Goal: Task Accomplishment & Management: Manage account settings

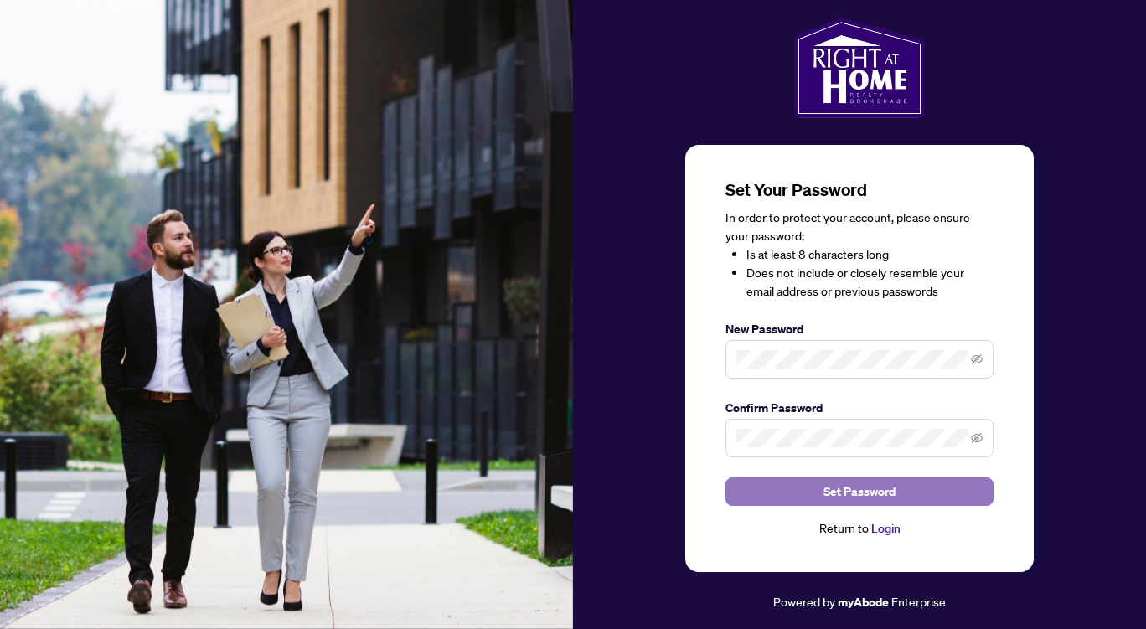
click at [873, 491] on span "Set Password" at bounding box center [859, 491] width 72 height 27
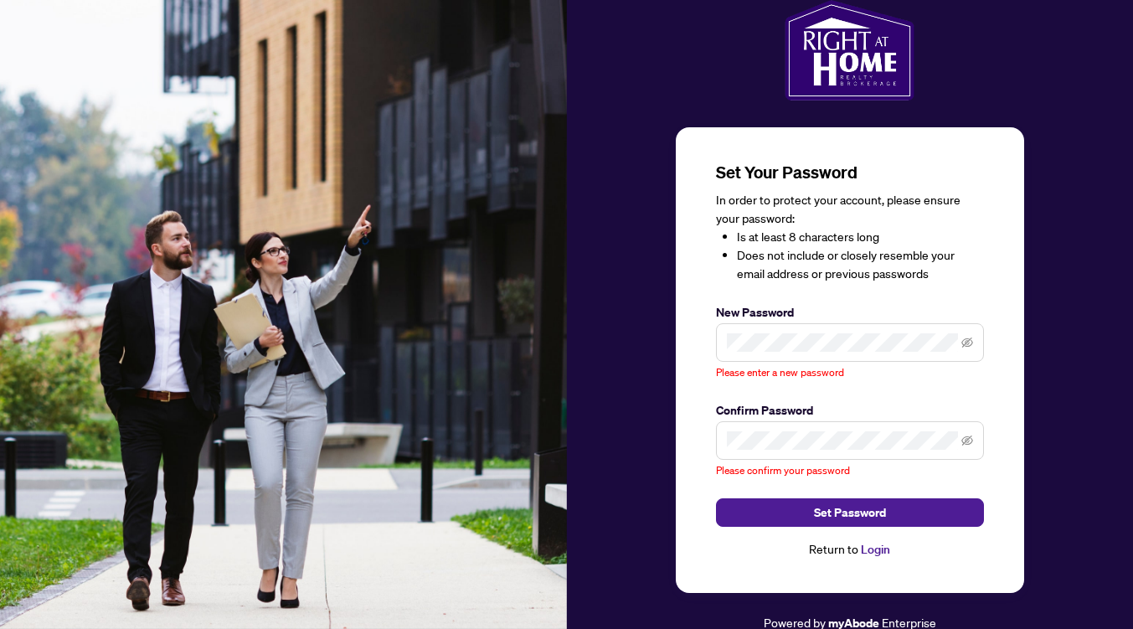
click at [693, 270] on div "Set Your Password In order to protect your account, please ensure your password…" at bounding box center [850, 360] width 348 height 466
click at [970, 435] on icon "eye-invisible" at bounding box center [967, 441] width 12 height 12
click at [968, 342] on icon "eye-invisible" at bounding box center [967, 343] width 12 height 12
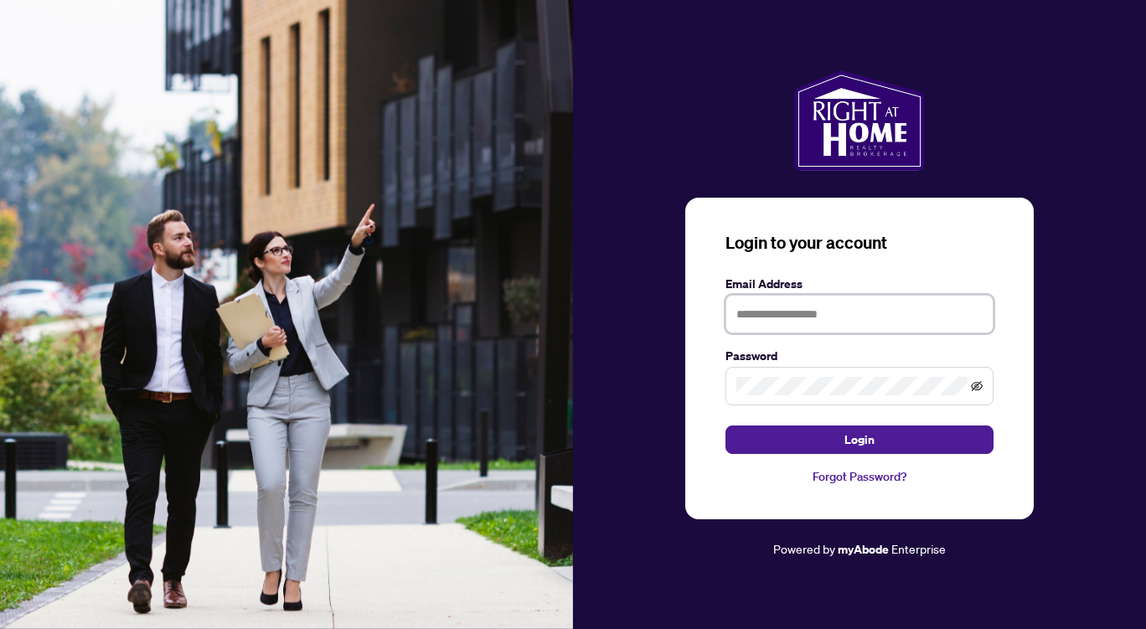
type input "**********"
click at [974, 384] on icon "eye-invisible" at bounding box center [977, 386] width 12 height 12
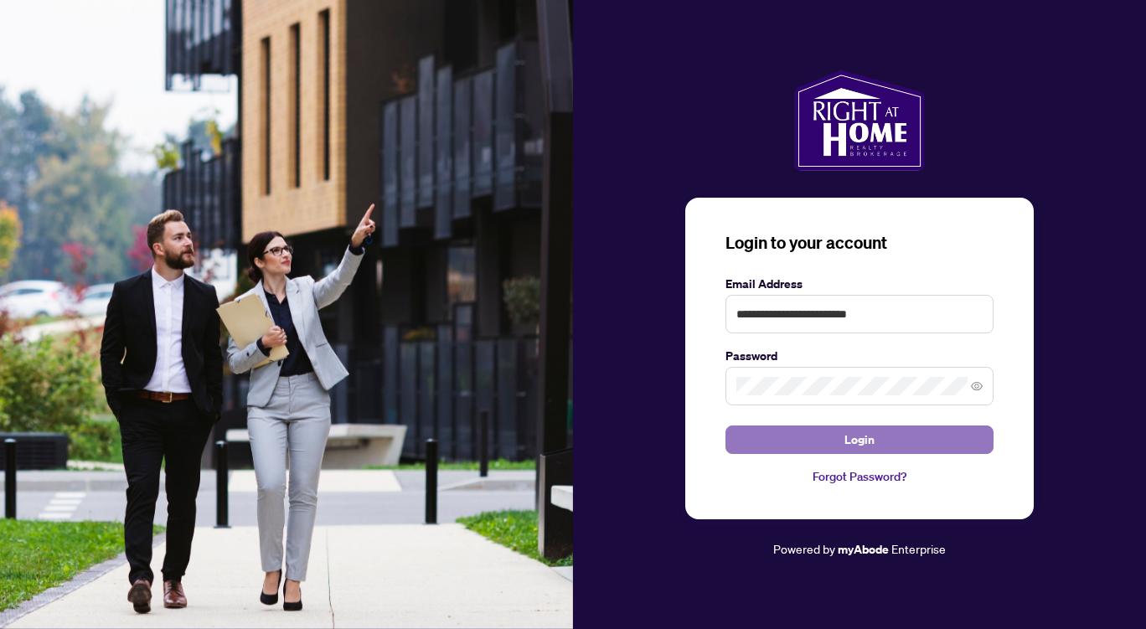
click at [859, 436] on span "Login" at bounding box center [859, 439] width 30 height 27
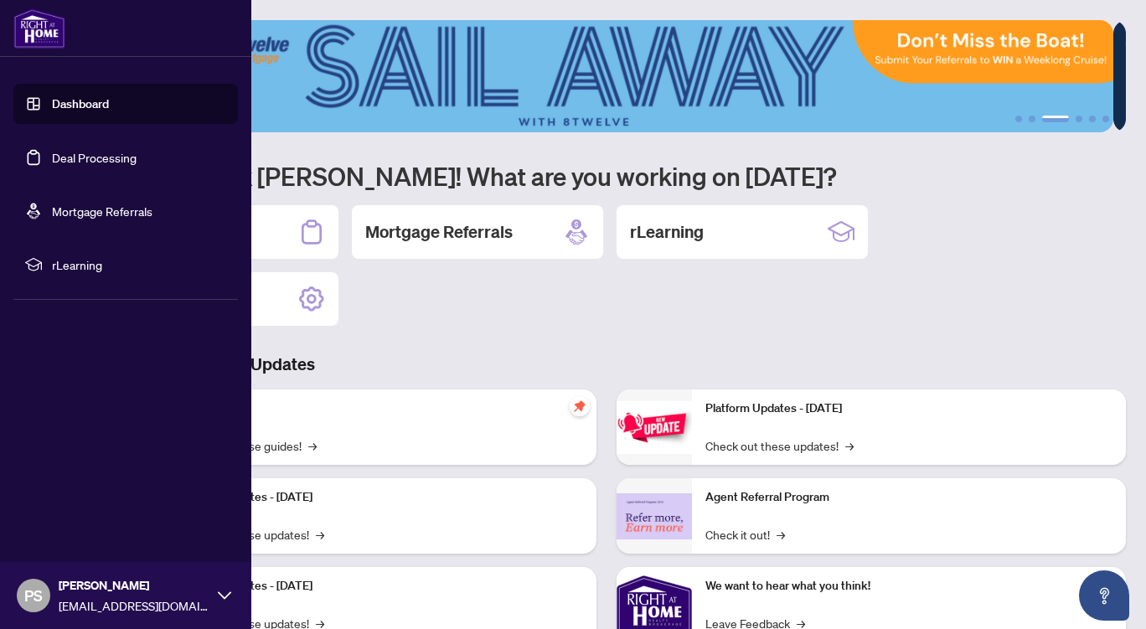
click at [56, 159] on link "Deal Processing" at bounding box center [94, 157] width 85 height 15
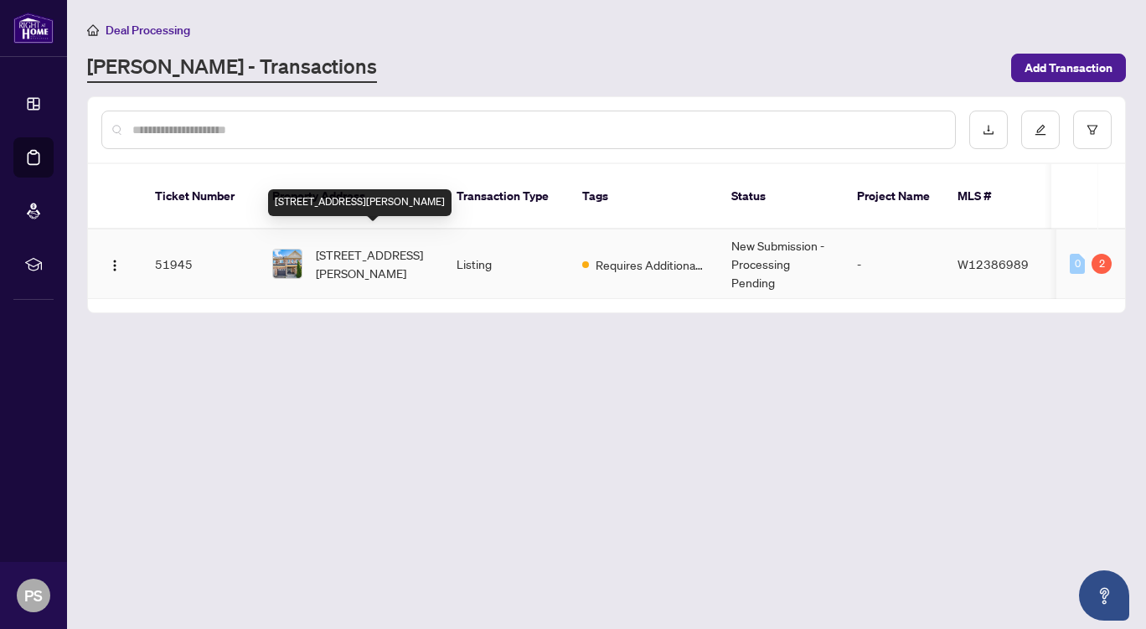
click at [347, 248] on span "131 Crystal Glen Cres, Brampton, Ontario L6X 0K6, Canada" at bounding box center [373, 263] width 114 height 37
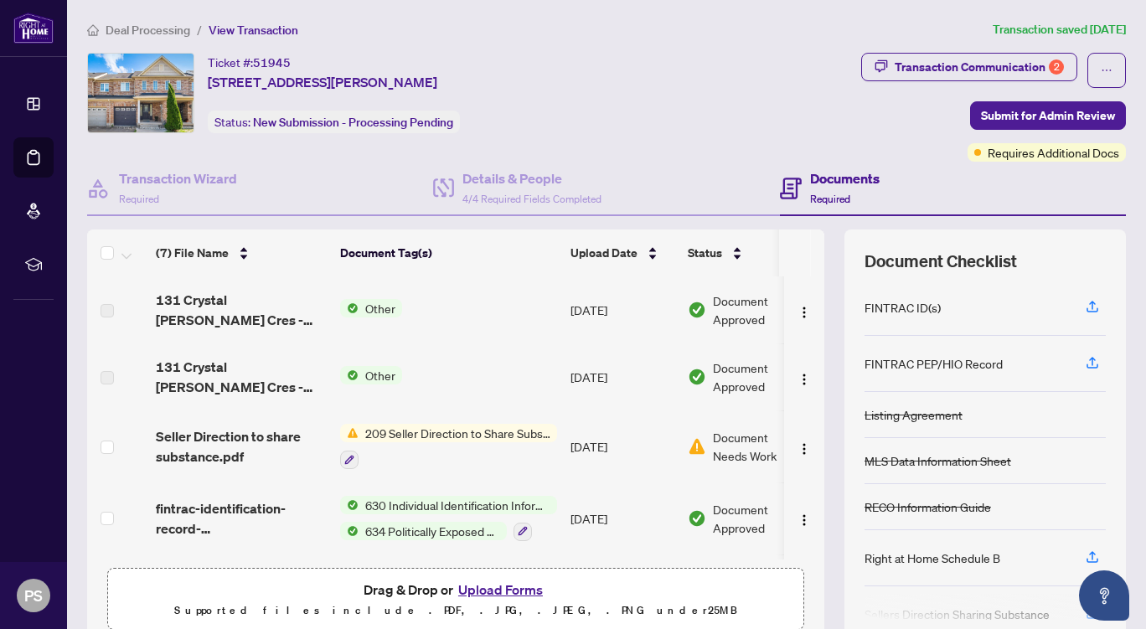
click at [732, 447] on span "Document Needs Work" at bounding box center [756, 446] width 87 height 37
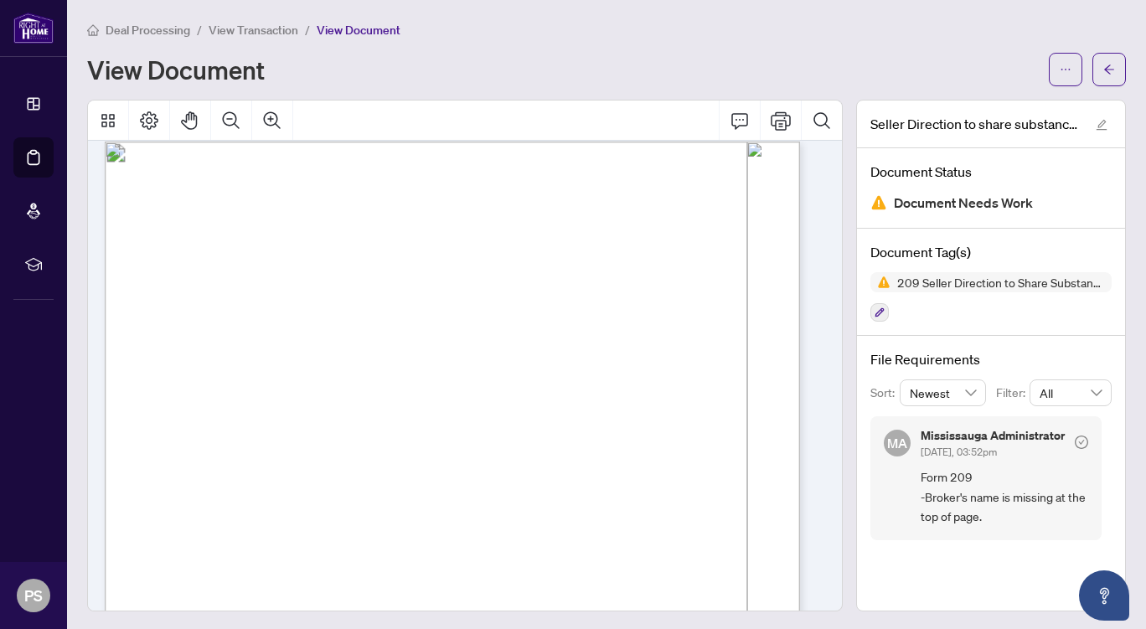
scroll to position [10, 0]
click at [190, 322] on span "AND TO:" at bounding box center [170, 328] width 39 height 12
click at [870, 202] on img at bounding box center [878, 202] width 17 height 17
click at [239, 327] on span "...............................................................................…" at bounding box center [468, 327] width 553 height 9
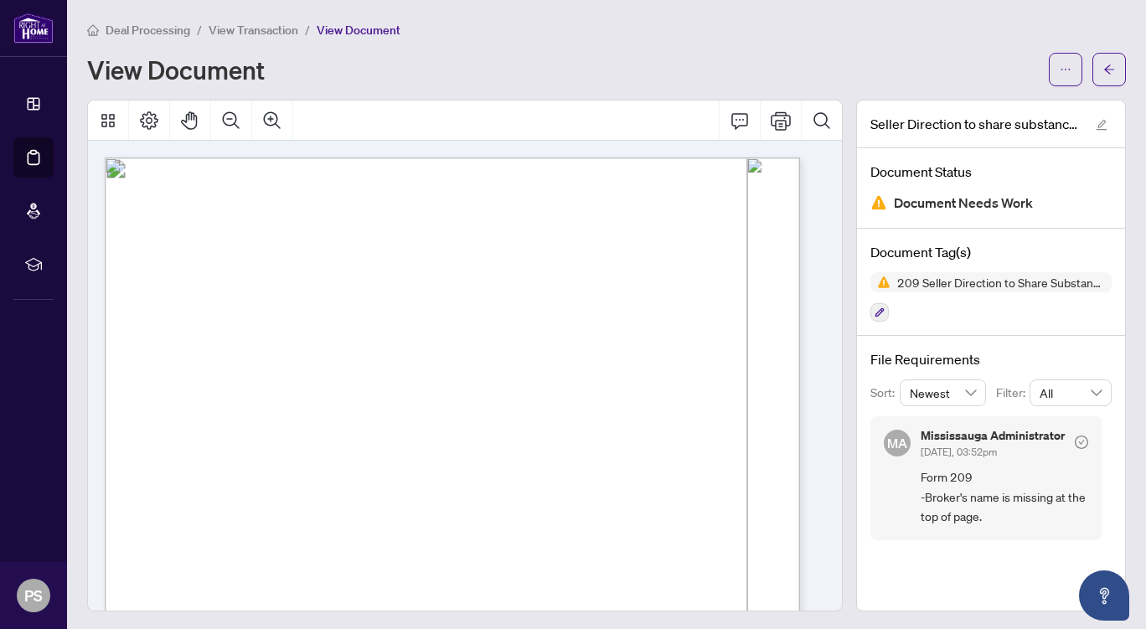
click at [220, 337] on span "...............................................................................…" at bounding box center [468, 337] width 553 height 9
click at [1096, 123] on icon "edit" at bounding box center [1101, 125] width 11 height 11
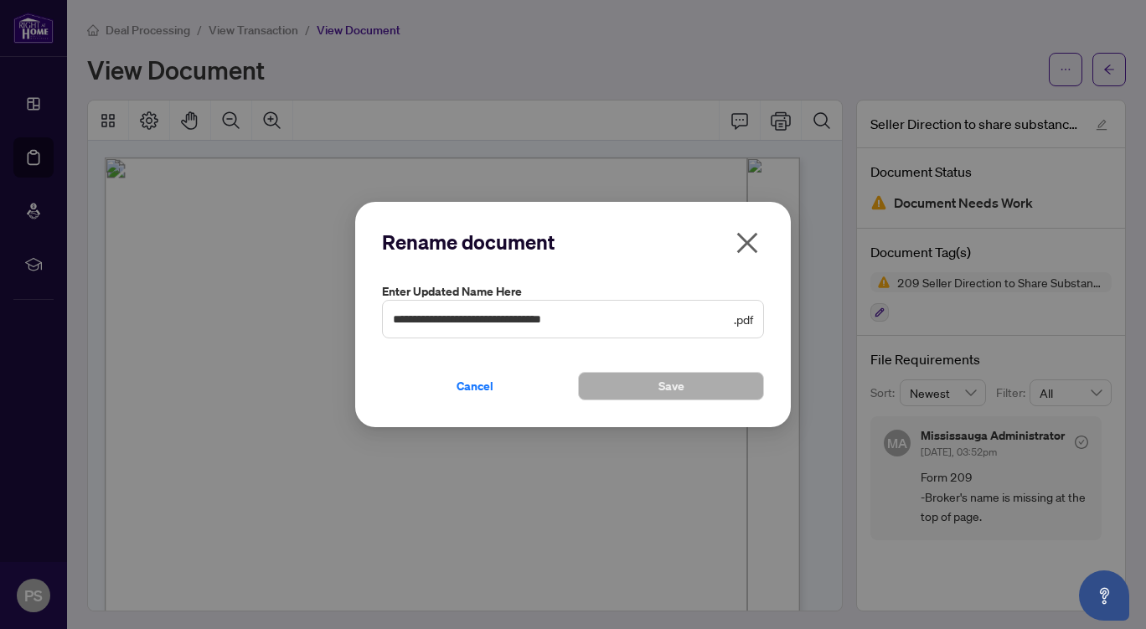
click at [744, 240] on icon "close" at bounding box center [747, 242] width 21 height 21
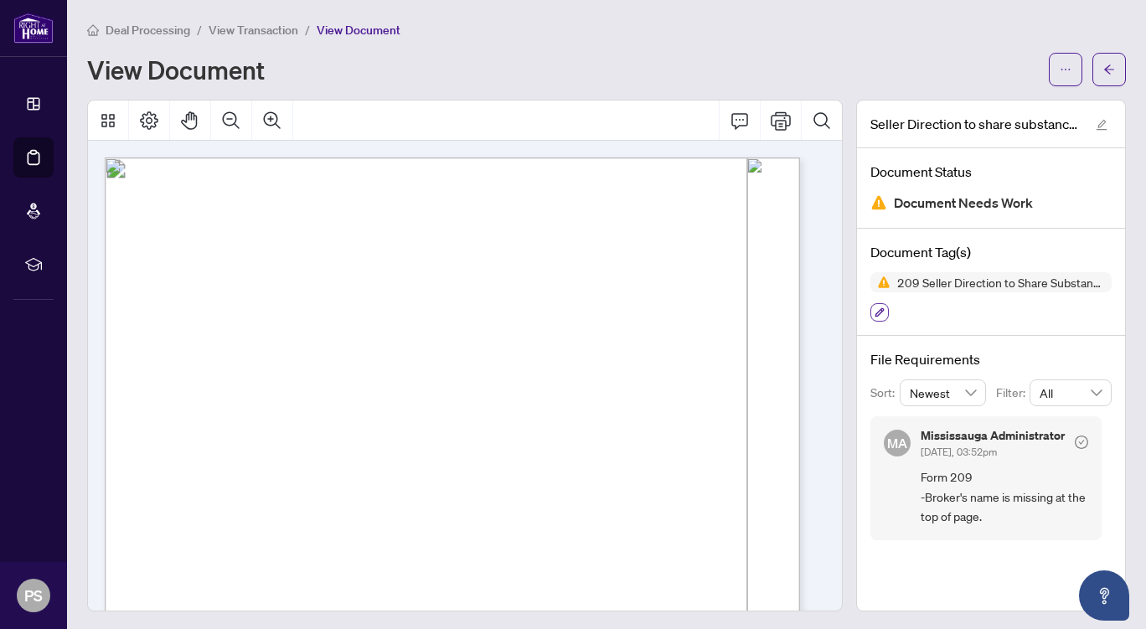
click at [874, 313] on icon "button" at bounding box center [879, 312] width 10 height 10
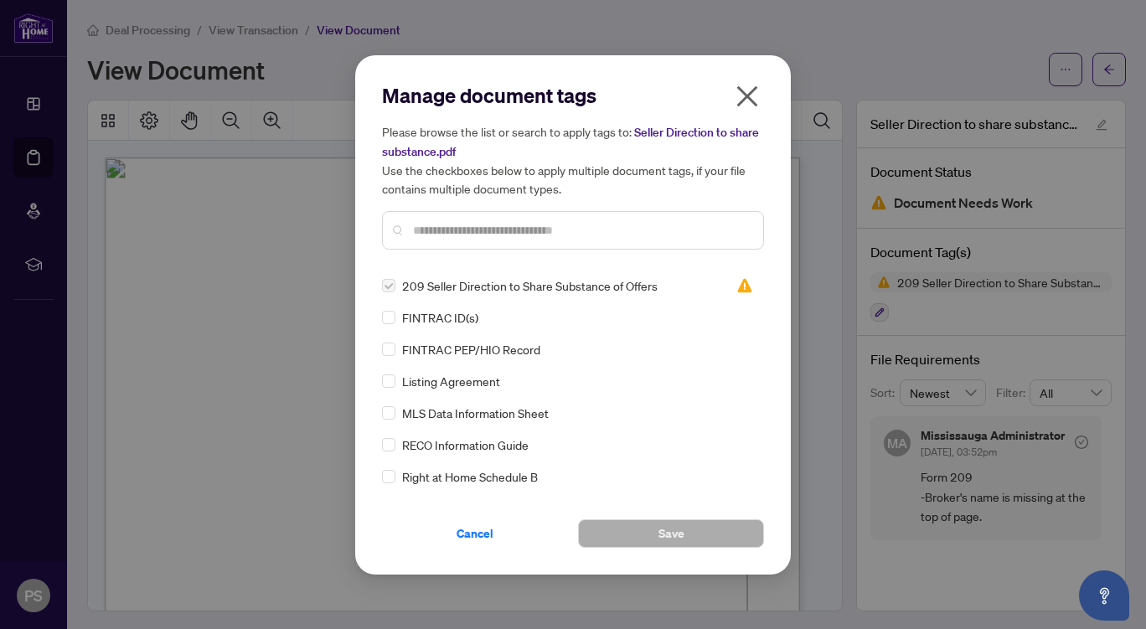
click at [748, 97] on icon "close" at bounding box center [747, 95] width 21 height 21
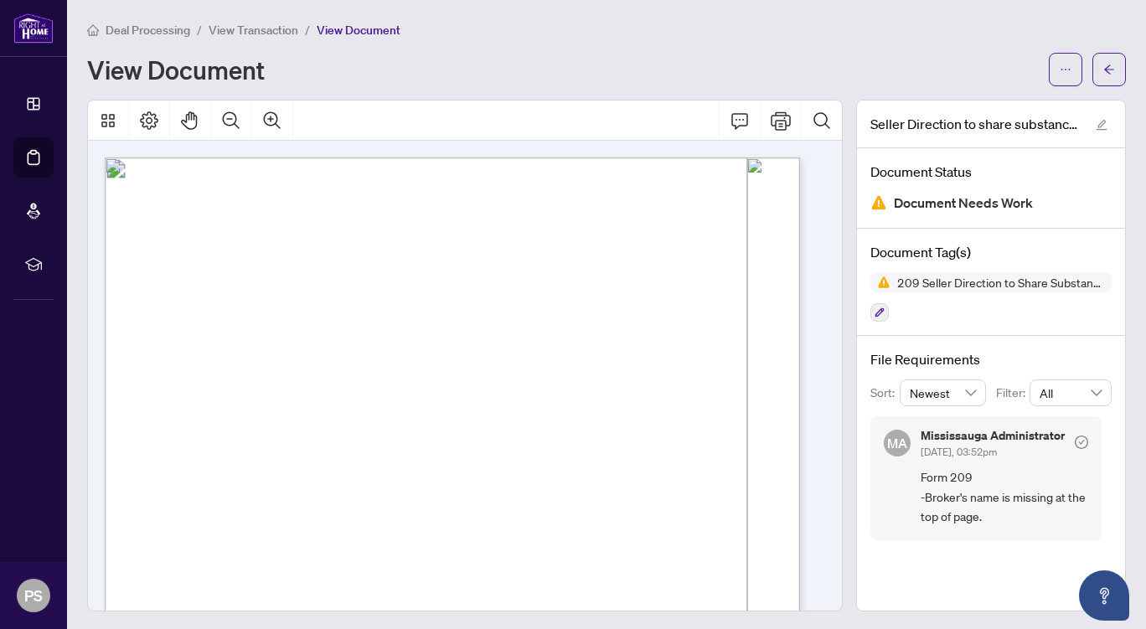
click at [223, 339] on span "...............................................................................…" at bounding box center [468, 337] width 553 height 9
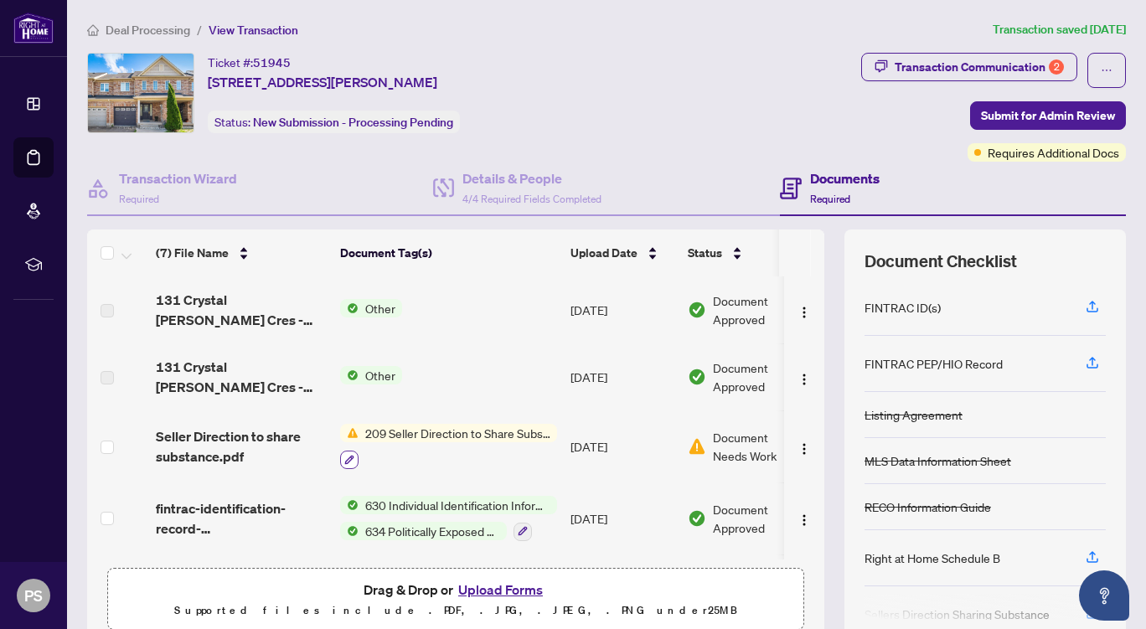
click at [344, 455] on icon "button" at bounding box center [349, 460] width 10 height 10
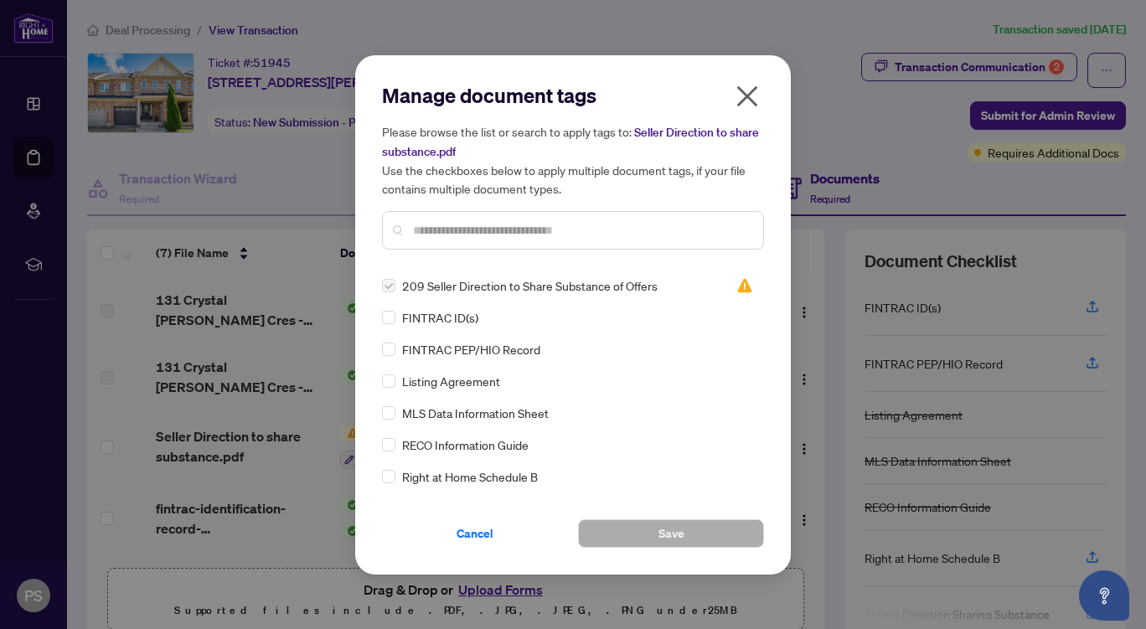
click at [749, 89] on icon "close" at bounding box center [747, 96] width 27 height 27
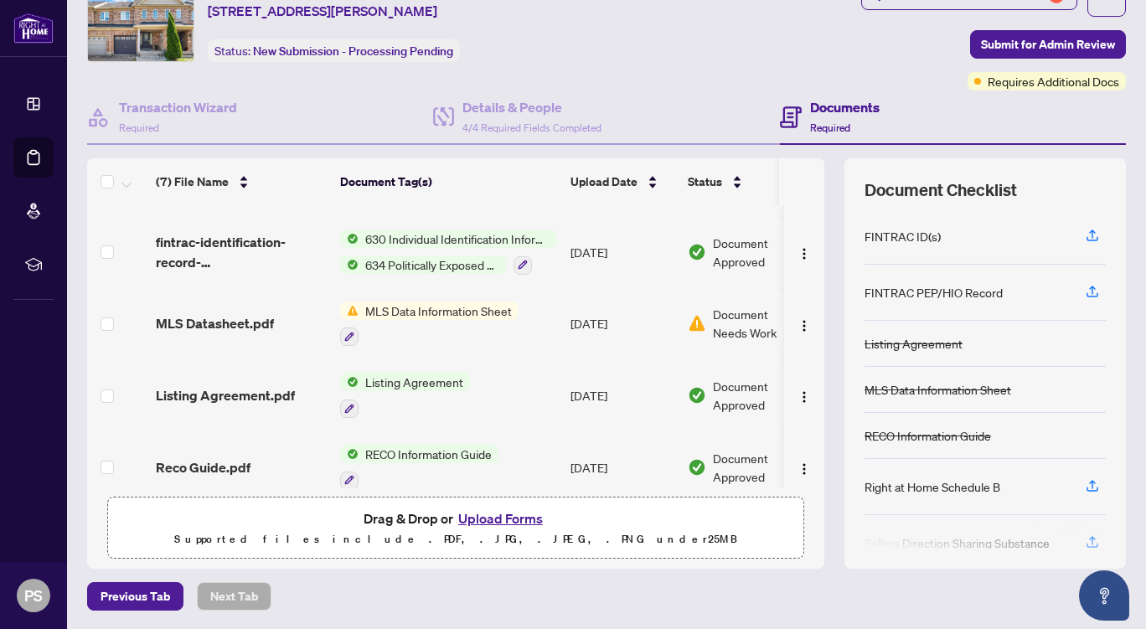
scroll to position [196, 0]
click at [396, 301] on span "MLS Data Information Sheet" at bounding box center [438, 310] width 160 height 18
click at [731, 307] on span "Document Needs Work" at bounding box center [756, 322] width 87 height 37
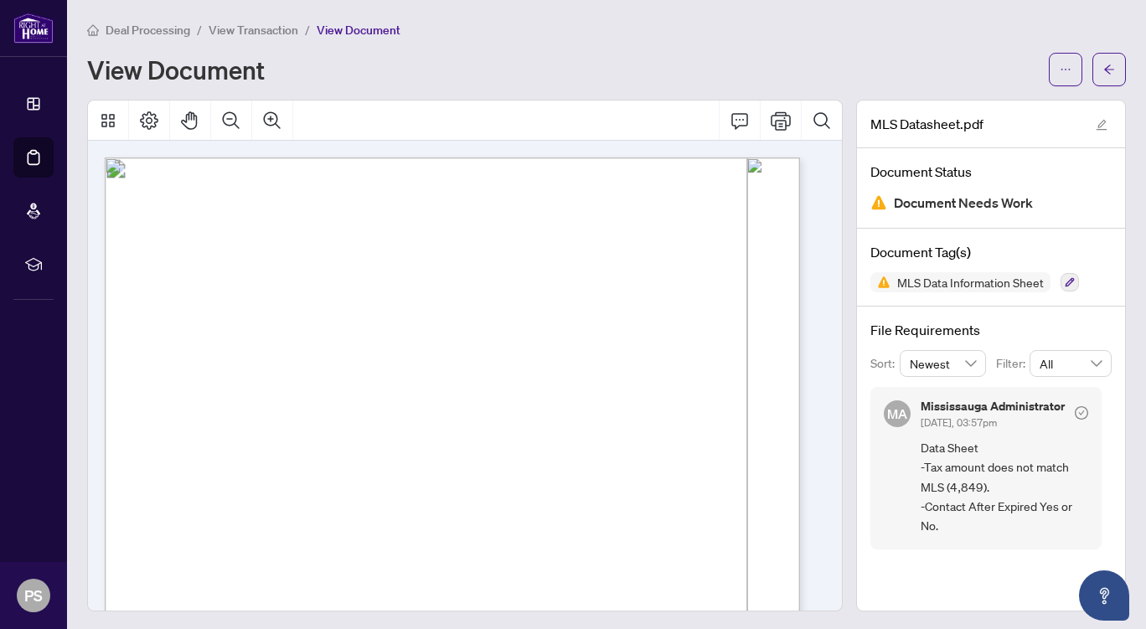
click at [422, 59] on div "View Document" at bounding box center [562, 69] width 951 height 27
click at [473, 13] on main "Deal Processing / View Transaction / View Document View Document MLS Datasheet.…" at bounding box center [606, 314] width 1079 height 629
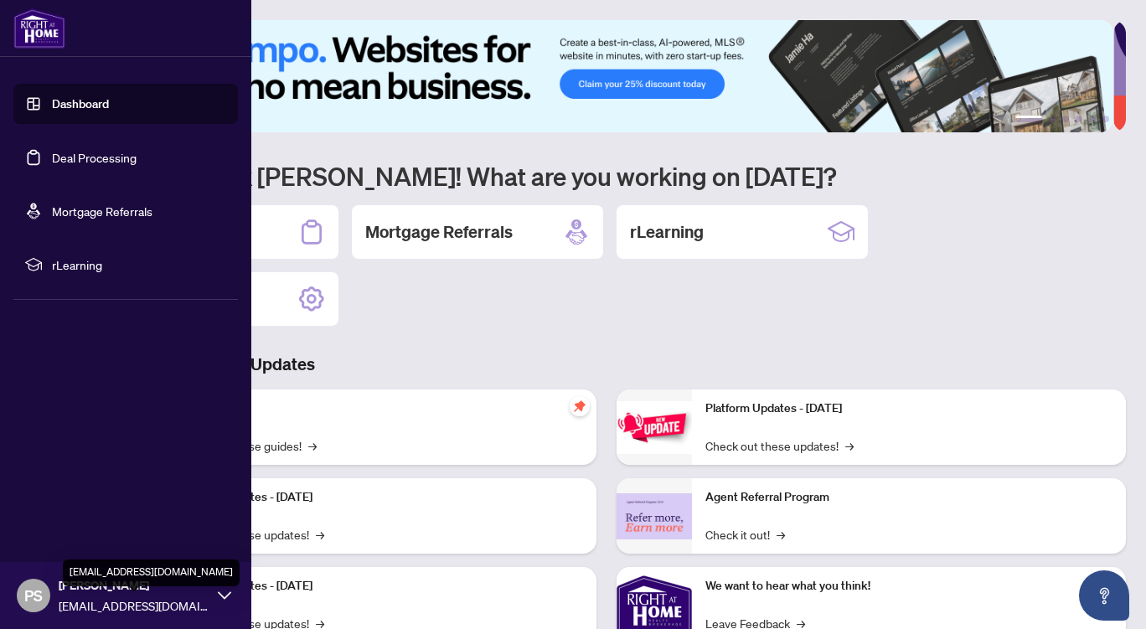
click at [152, 600] on span "paulsidhurealtor@gmail.com" at bounding box center [134, 605] width 151 height 18
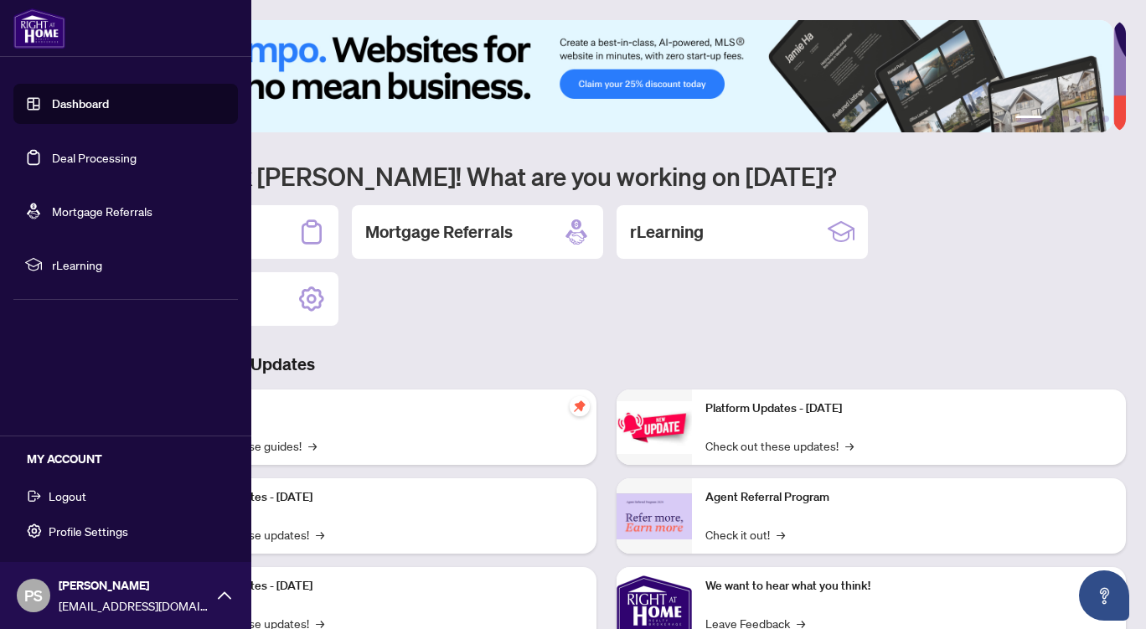
click at [62, 497] on span "Logout" at bounding box center [68, 495] width 38 height 27
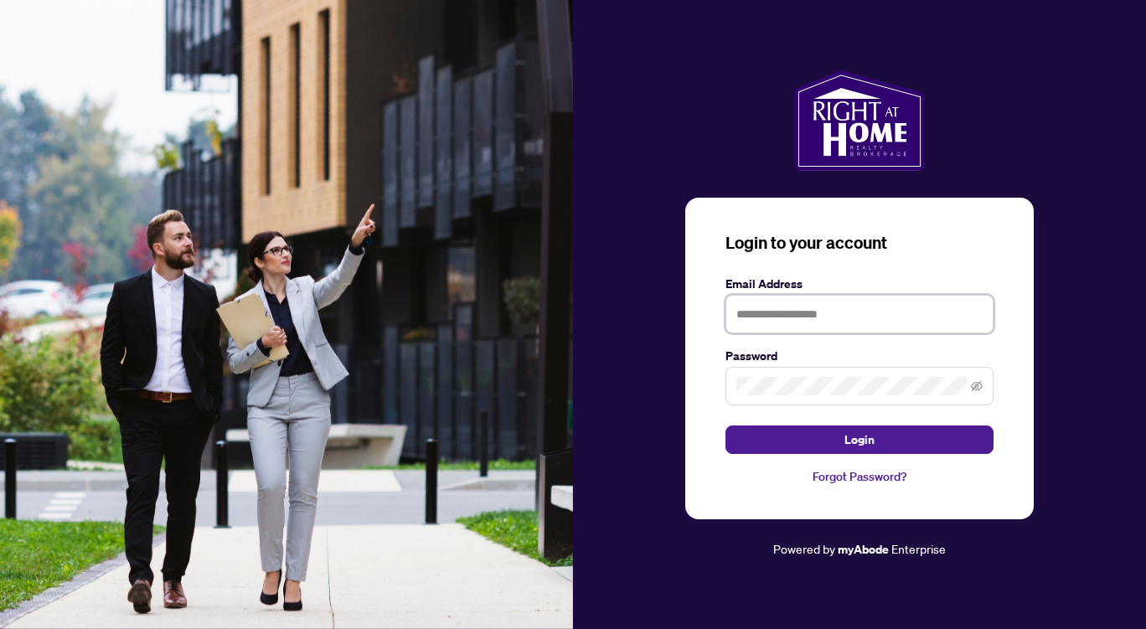
type input "**********"
click at [976, 390] on icon "eye-invisible" at bounding box center [977, 386] width 12 height 10
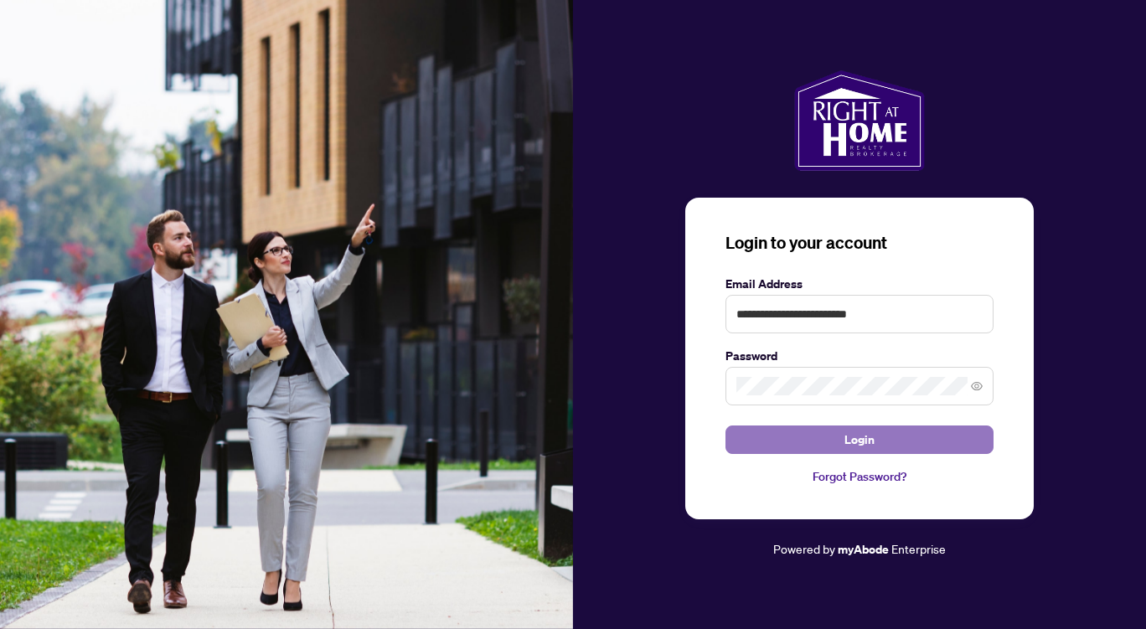
click at [863, 441] on span "Login" at bounding box center [859, 439] width 30 height 27
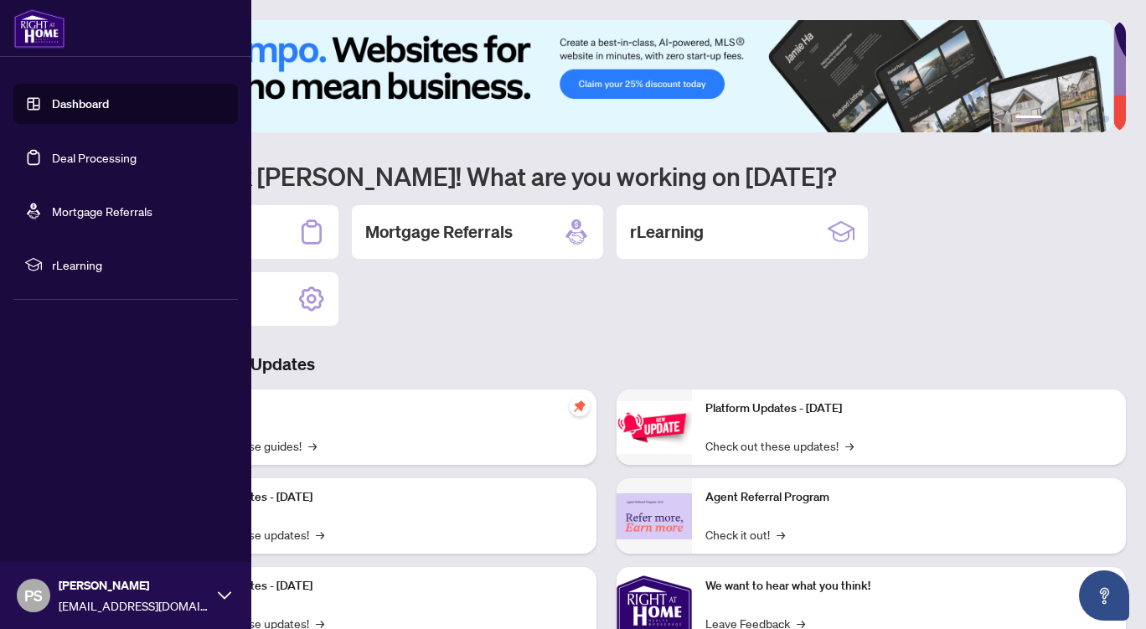
click at [75, 160] on link "Deal Processing" at bounding box center [94, 157] width 85 height 15
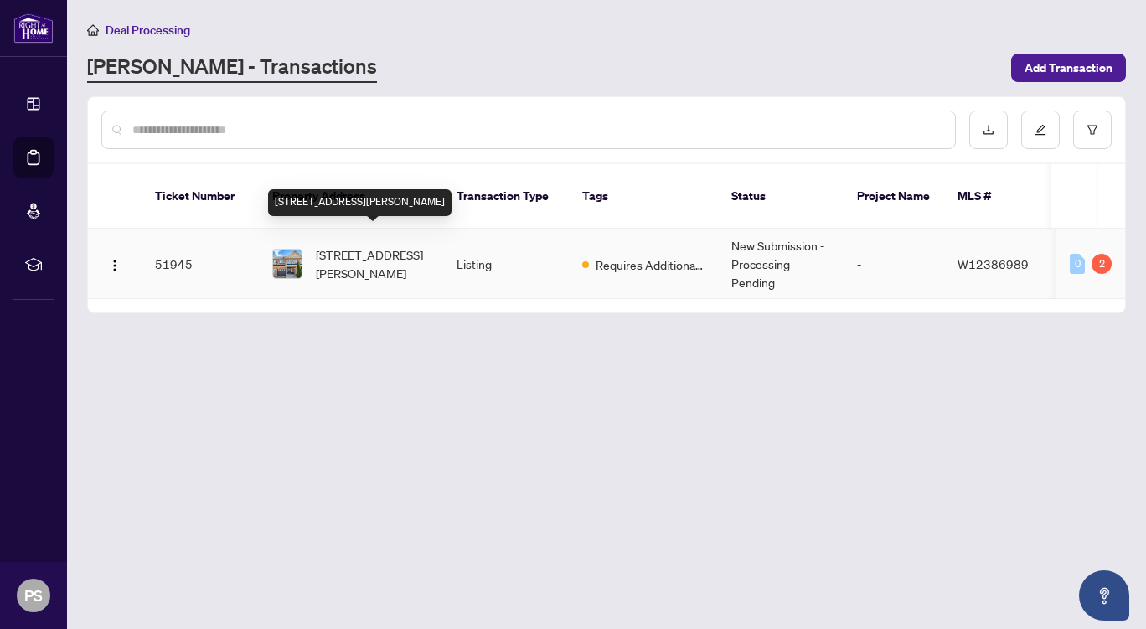
click at [387, 255] on span "131 Crystal Glen Cres, Brampton, Ontario L6X 0K6, Canada" at bounding box center [373, 263] width 114 height 37
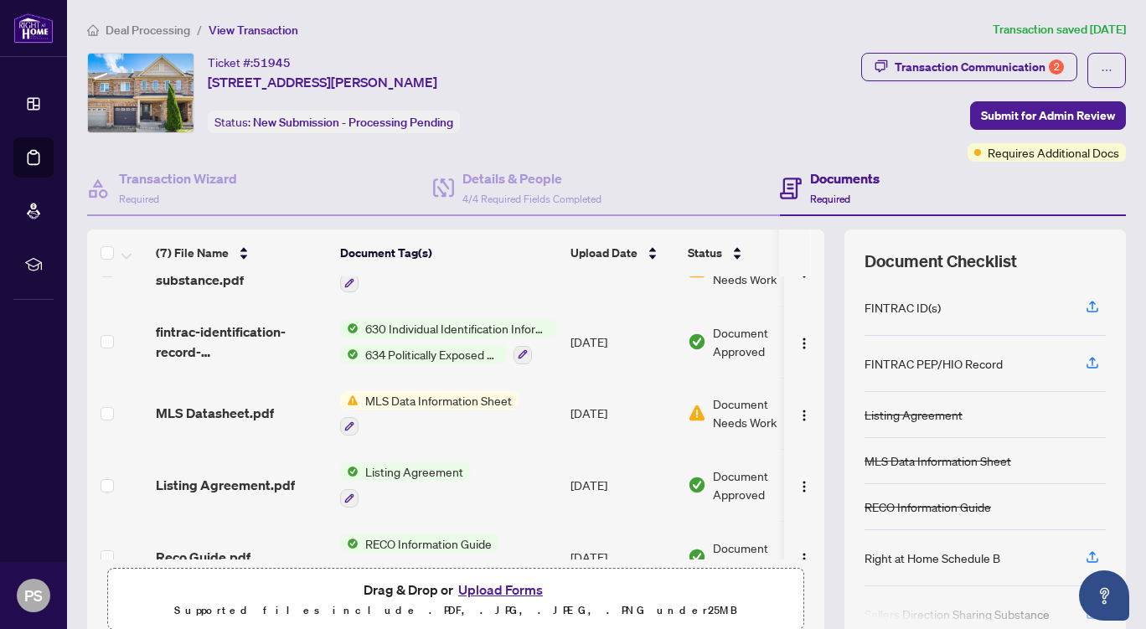
scroll to position [212, 0]
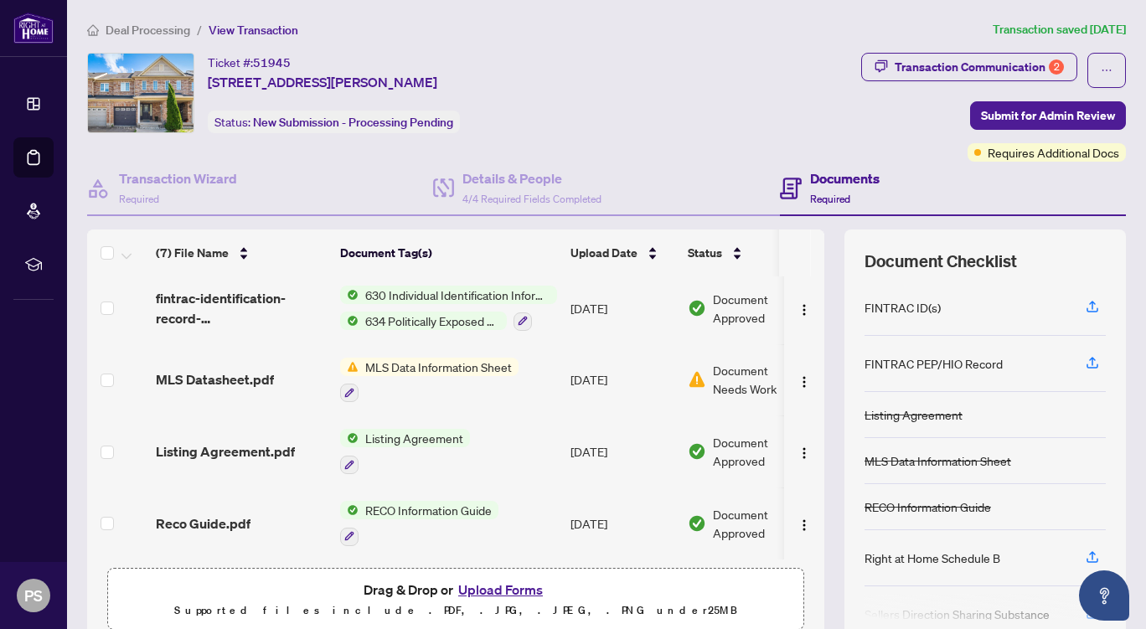
click at [446, 358] on span "MLS Data Information Sheet" at bounding box center [438, 367] width 160 height 18
click at [742, 371] on span "Document Needs Work" at bounding box center [756, 379] width 87 height 37
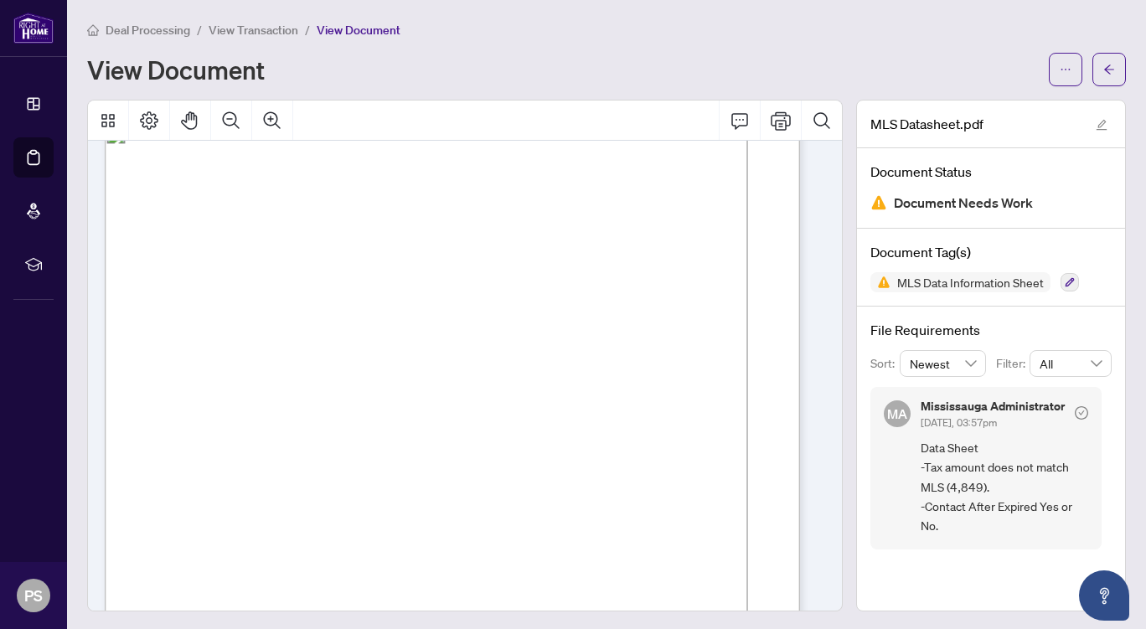
scroll to position [9255, 0]
click at [950, 281] on span "MLS Data Information Sheet" at bounding box center [970, 282] width 160 height 12
click at [1064, 282] on icon "button" at bounding box center [1069, 282] width 10 height 10
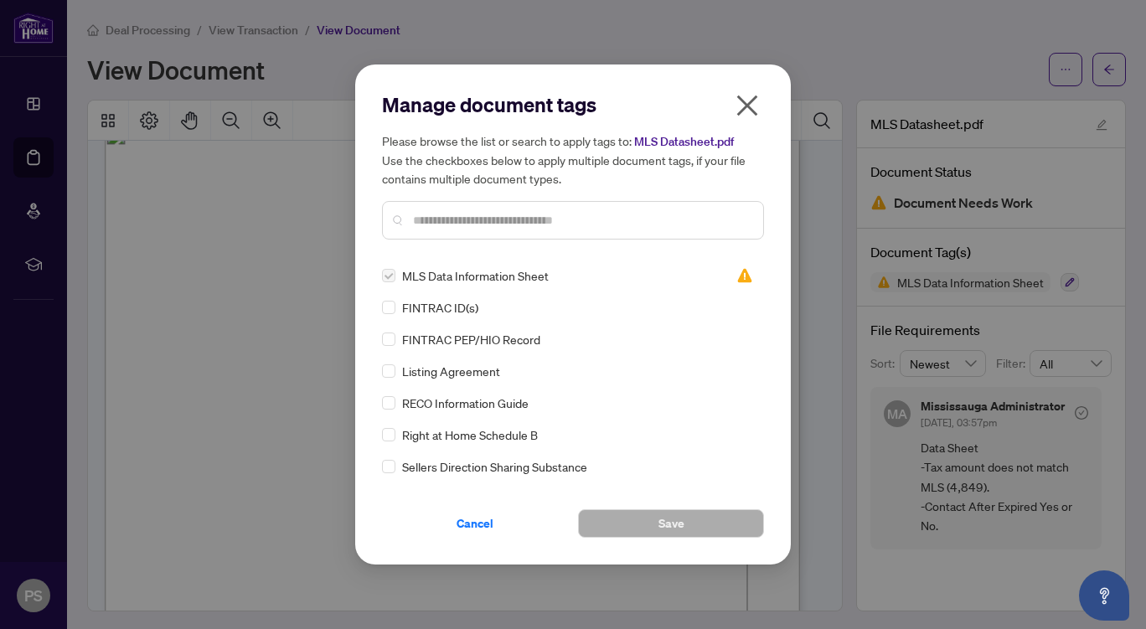
click at [744, 104] on icon "close" at bounding box center [747, 105] width 21 height 21
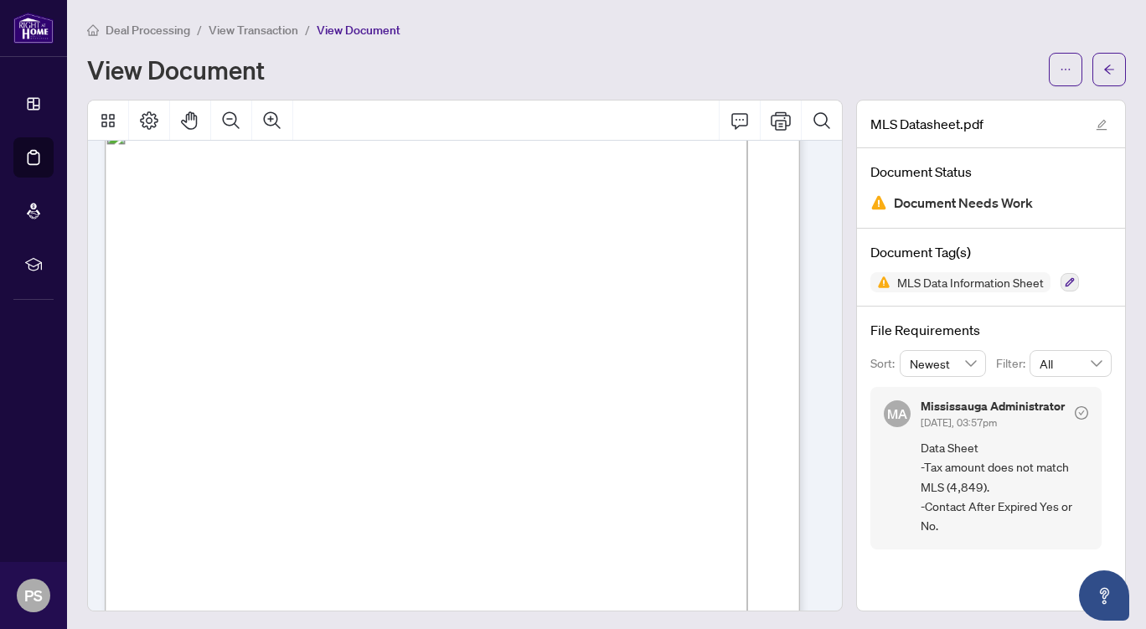
click at [271, 212] on span "4" at bounding box center [268, 214] width 7 height 9
drag, startPoint x: 607, startPoint y: 212, endPoint x: 555, endPoint y: 334, distance: 132.8
click at [729, 111] on icon "Comment" at bounding box center [739, 121] width 20 height 20
click at [729, 119] on icon "Comment" at bounding box center [739, 121] width 20 height 20
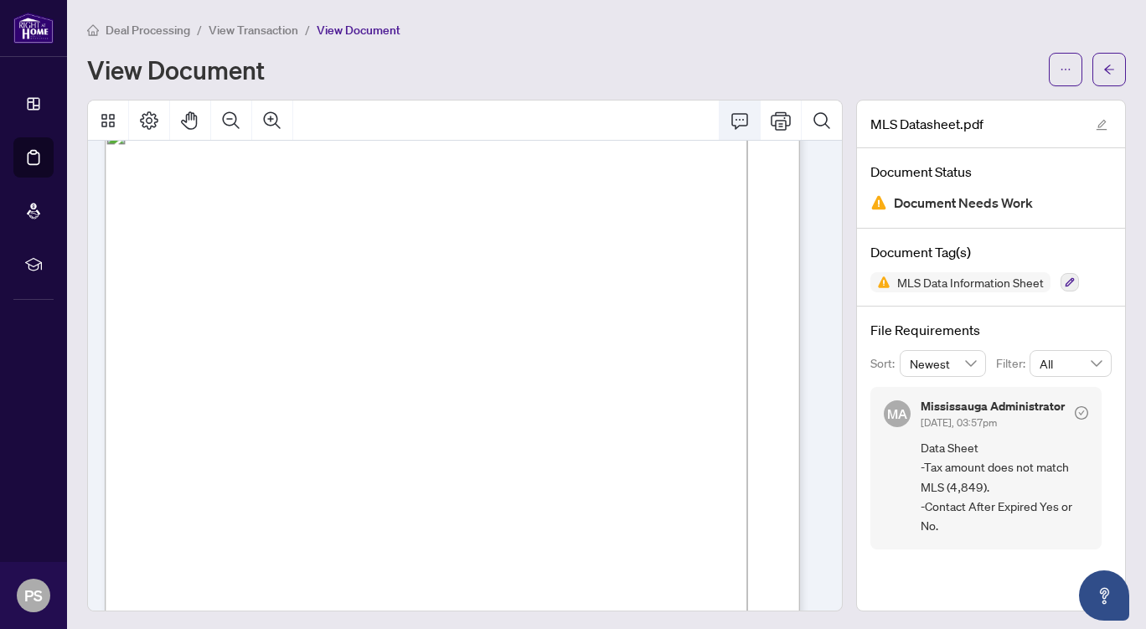
click at [729, 119] on icon "Comment" at bounding box center [739, 121] width 20 height 20
click at [729, 114] on icon "Comment" at bounding box center [739, 121] width 20 height 20
click at [107, 119] on icon "Thumbnails" at bounding box center [108, 121] width 20 height 20
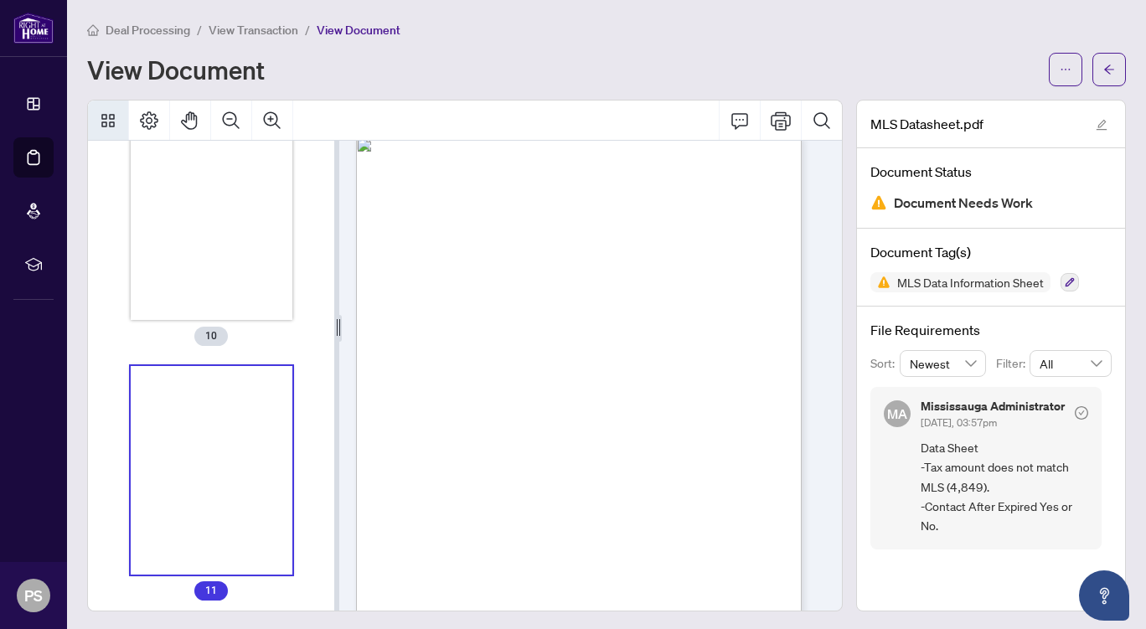
scroll to position [2350, 0]
click at [361, 72] on div "View Document" at bounding box center [562, 69] width 951 height 27
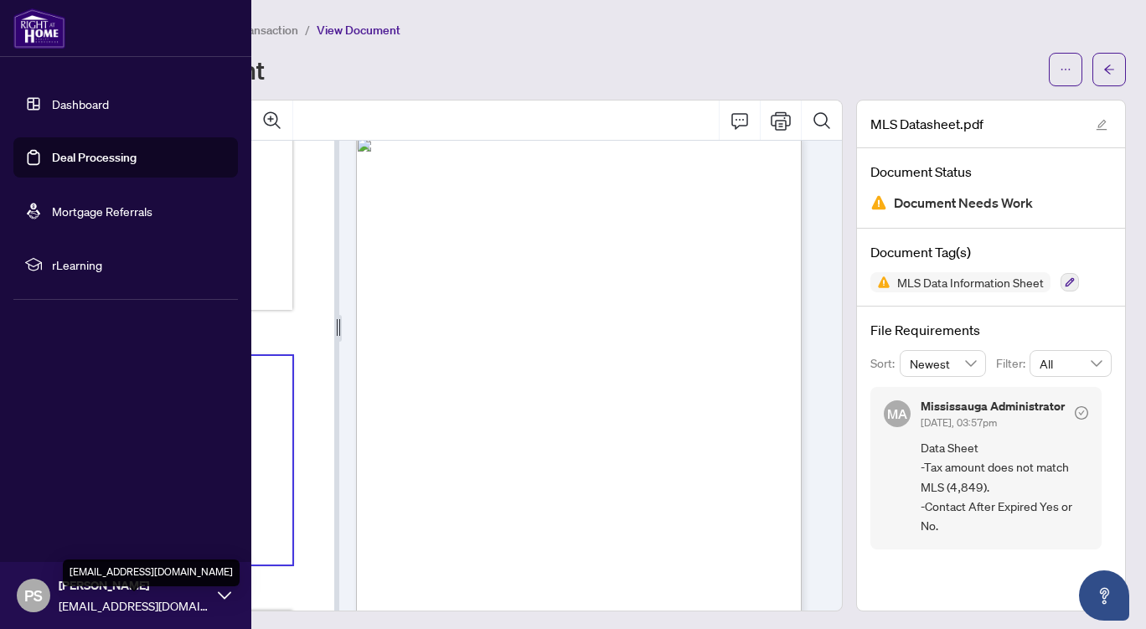
click at [99, 603] on span "paulsidhurealtor@gmail.com" at bounding box center [134, 605] width 151 height 18
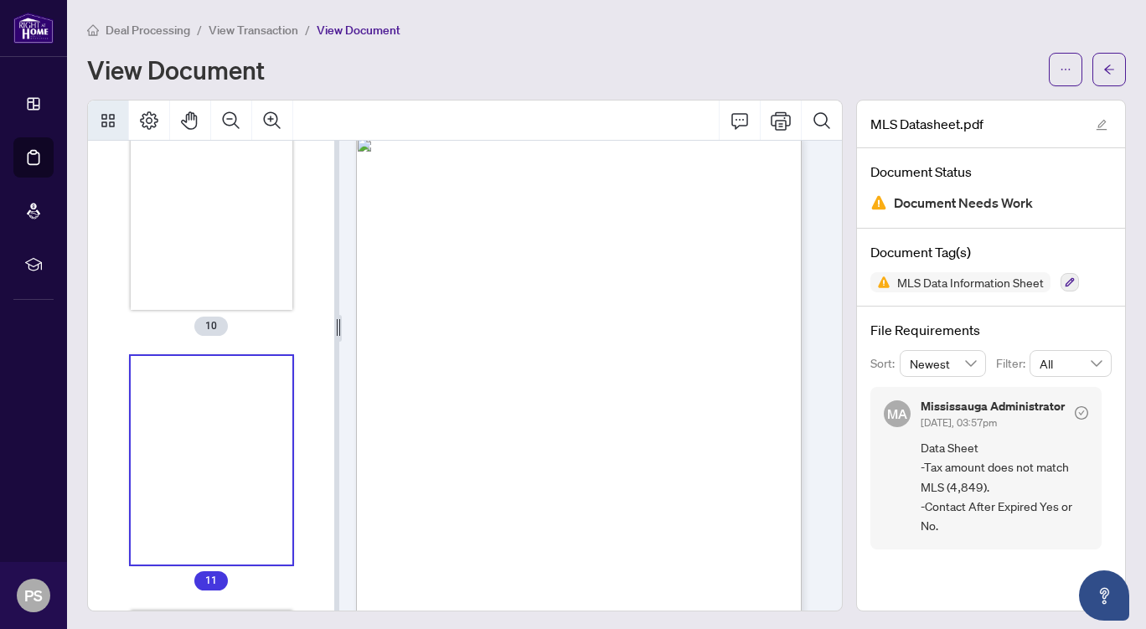
click at [493, 59] on div "View Document" at bounding box center [562, 69] width 951 height 27
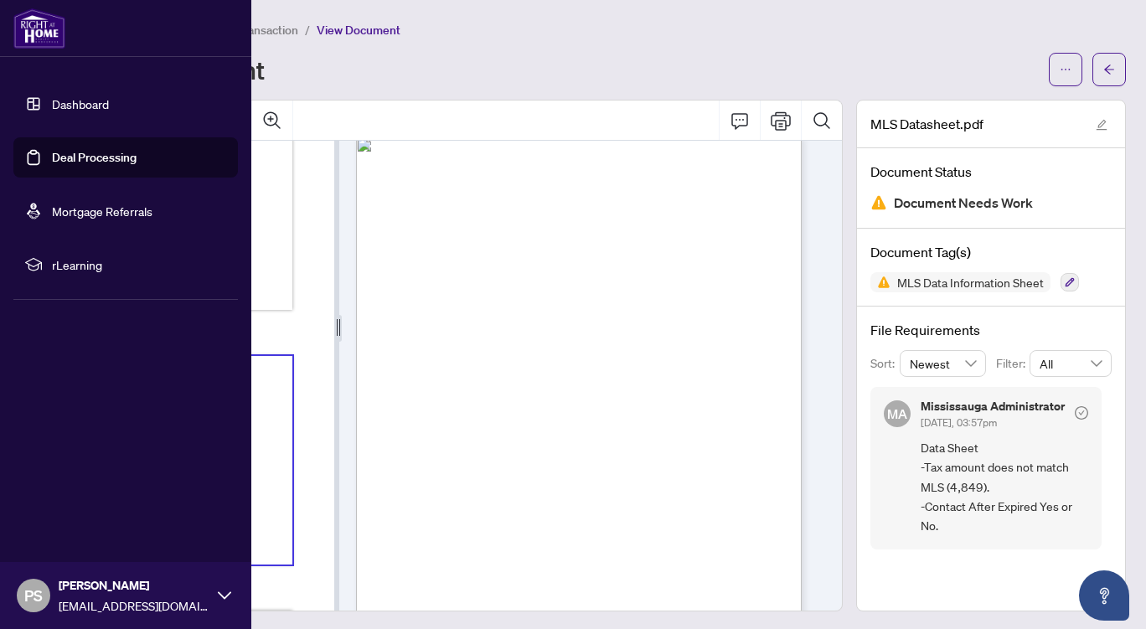
click at [66, 159] on link "Deal Processing" at bounding box center [94, 157] width 85 height 15
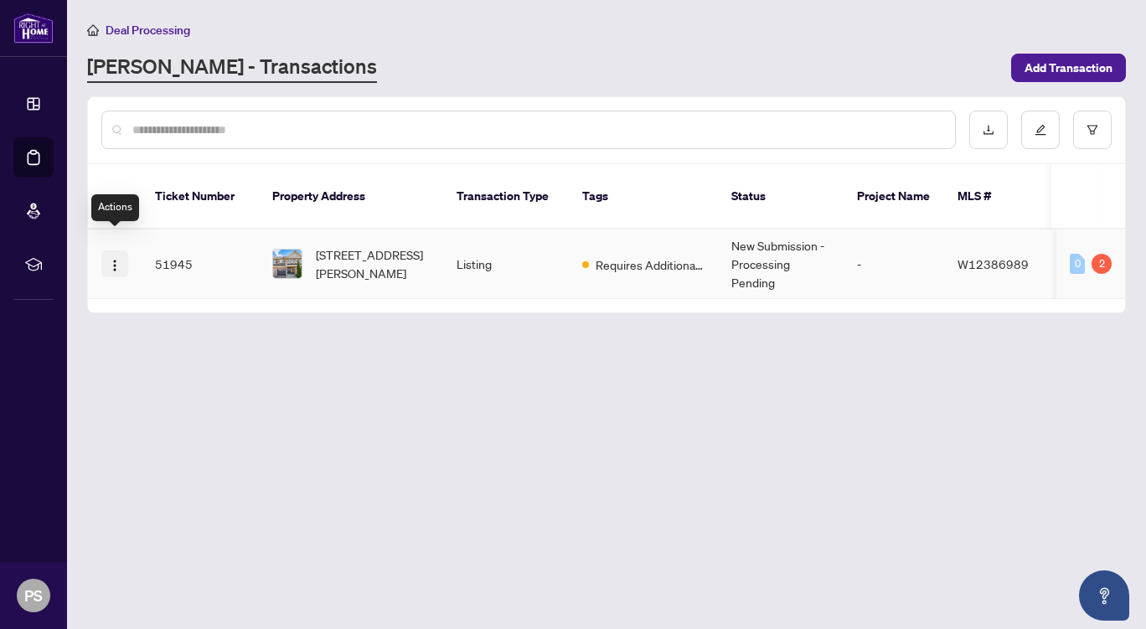
click at [117, 259] on img "button" at bounding box center [114, 265] width 13 height 13
click at [1044, 127] on icon "edit" at bounding box center [1040, 130] width 12 height 12
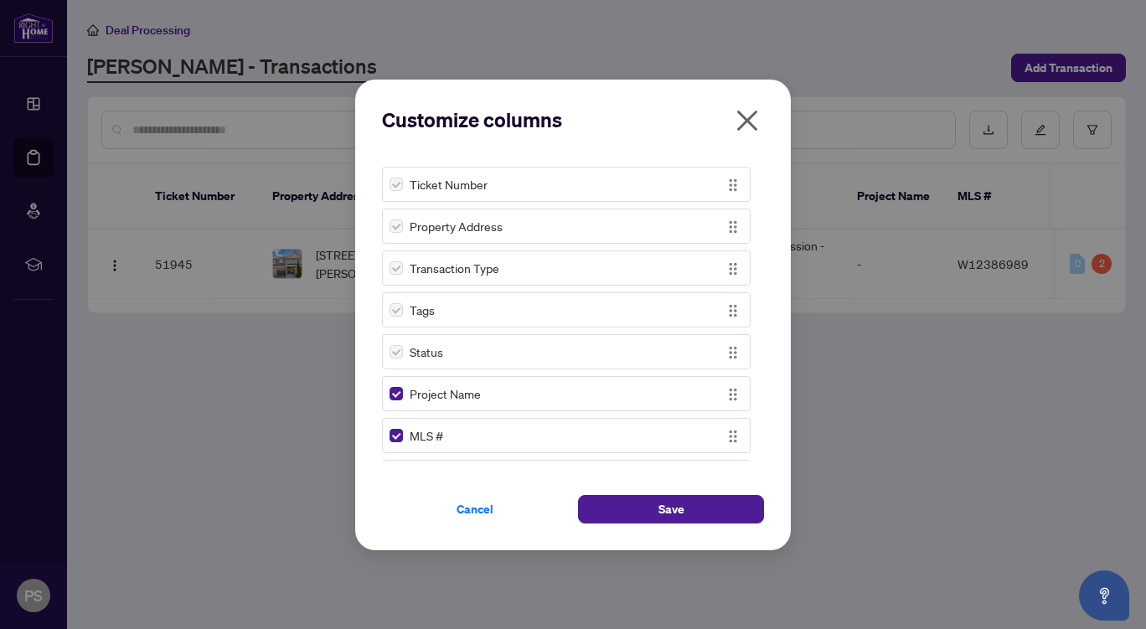
click at [748, 119] on icon "close" at bounding box center [747, 120] width 21 height 21
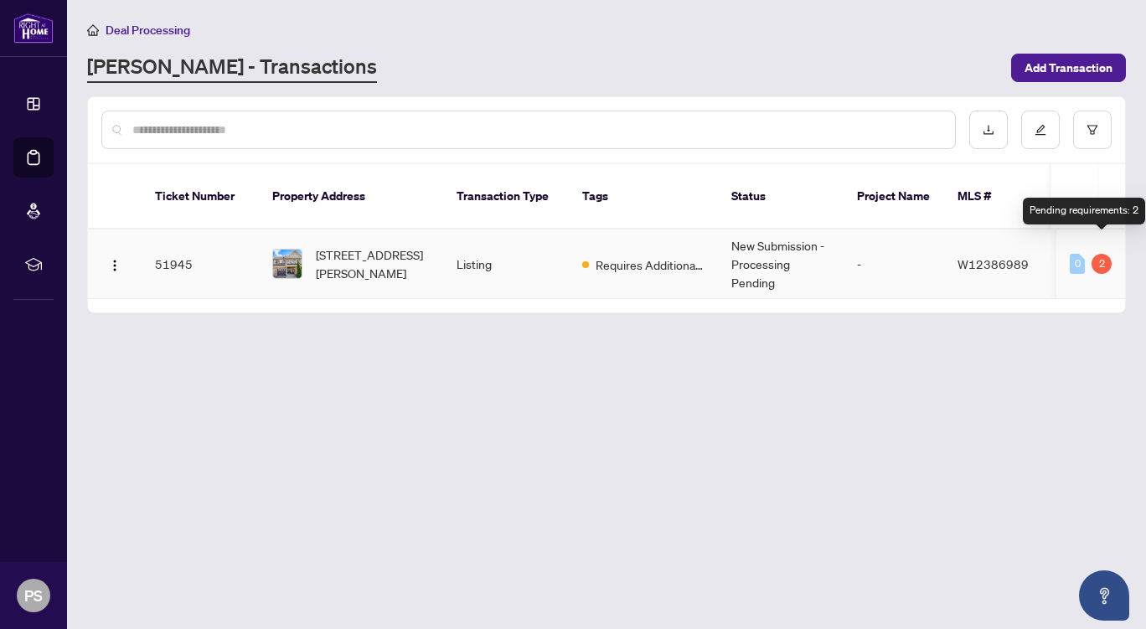
click at [1097, 254] on div "2" at bounding box center [1101, 264] width 20 height 20
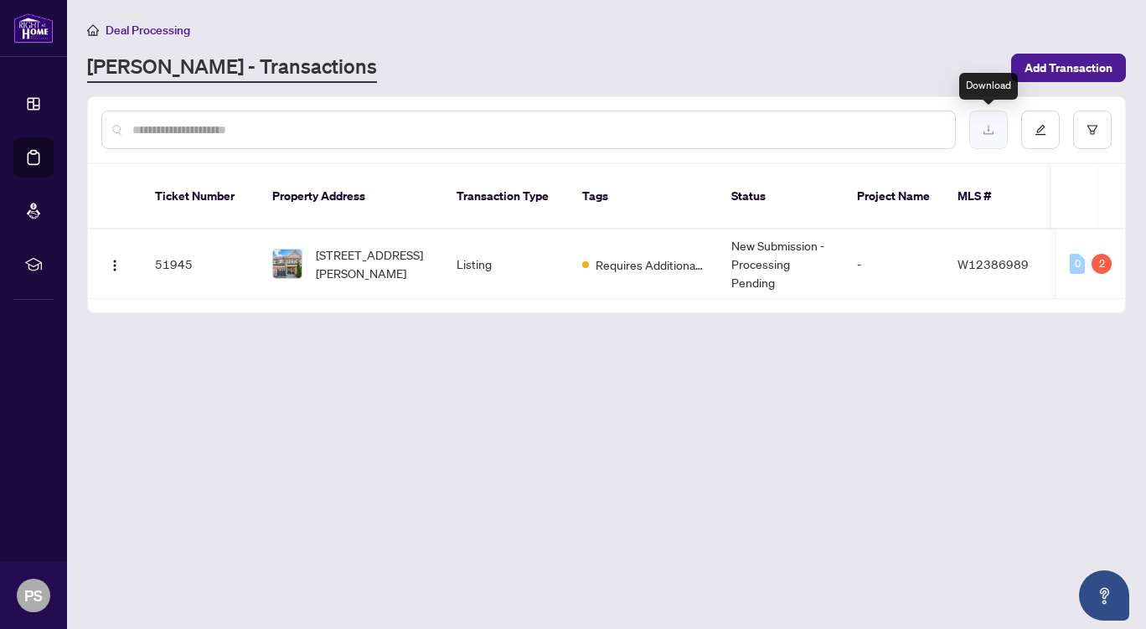
click at [986, 126] on icon "download" at bounding box center [988, 130] width 12 height 12
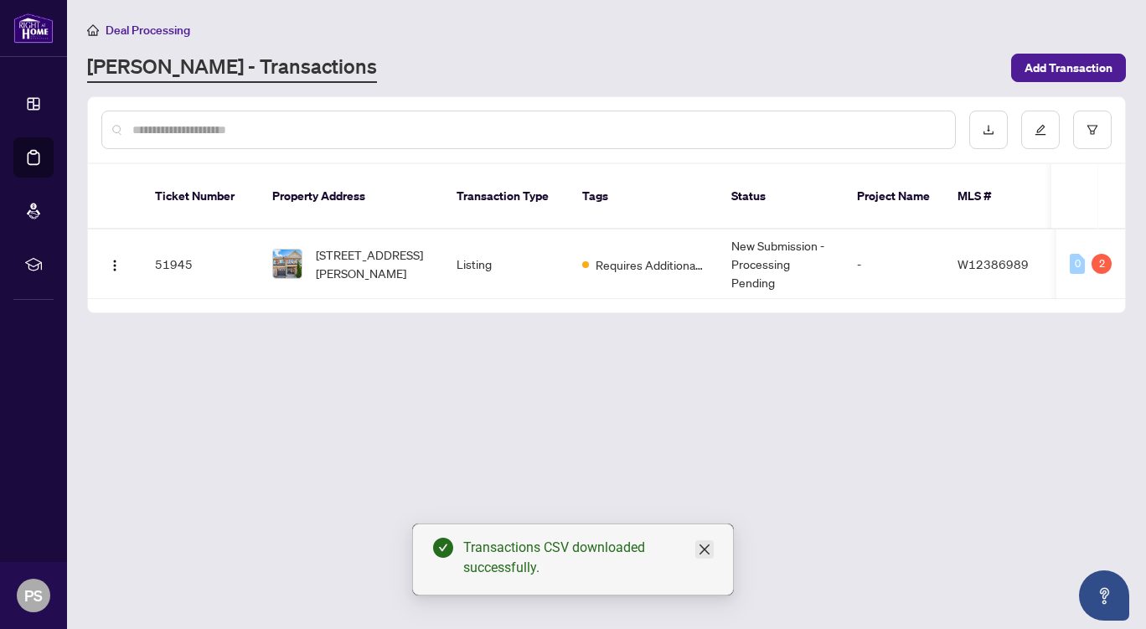
click at [706, 548] on icon "close" at bounding box center [704, 549] width 10 height 10
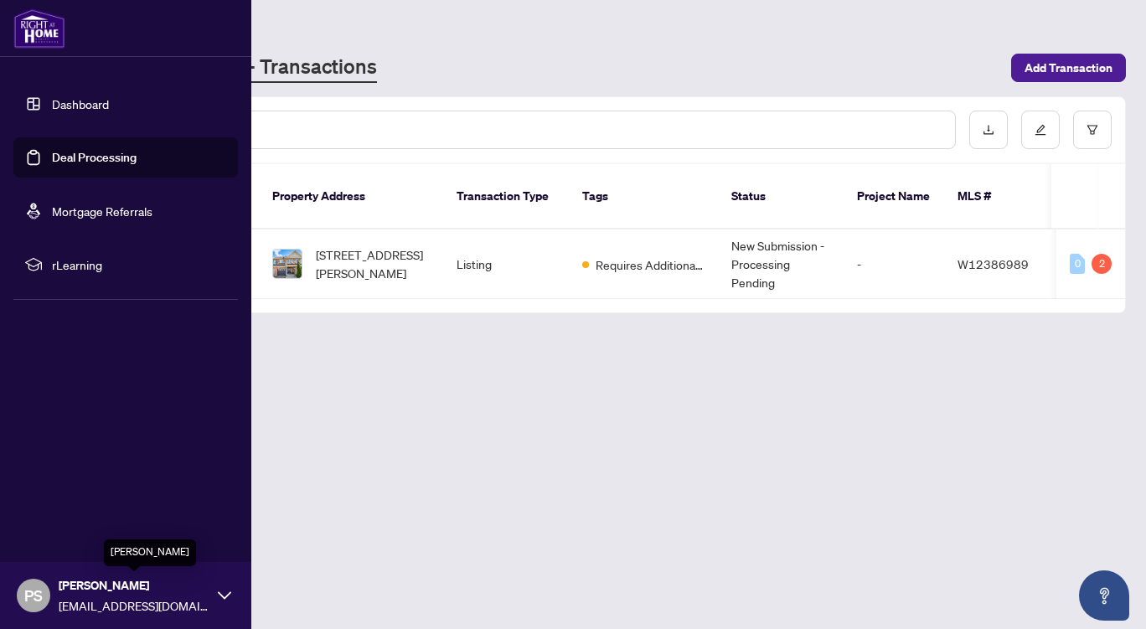
click at [89, 592] on span "Paul Sidhu" at bounding box center [134, 585] width 151 height 18
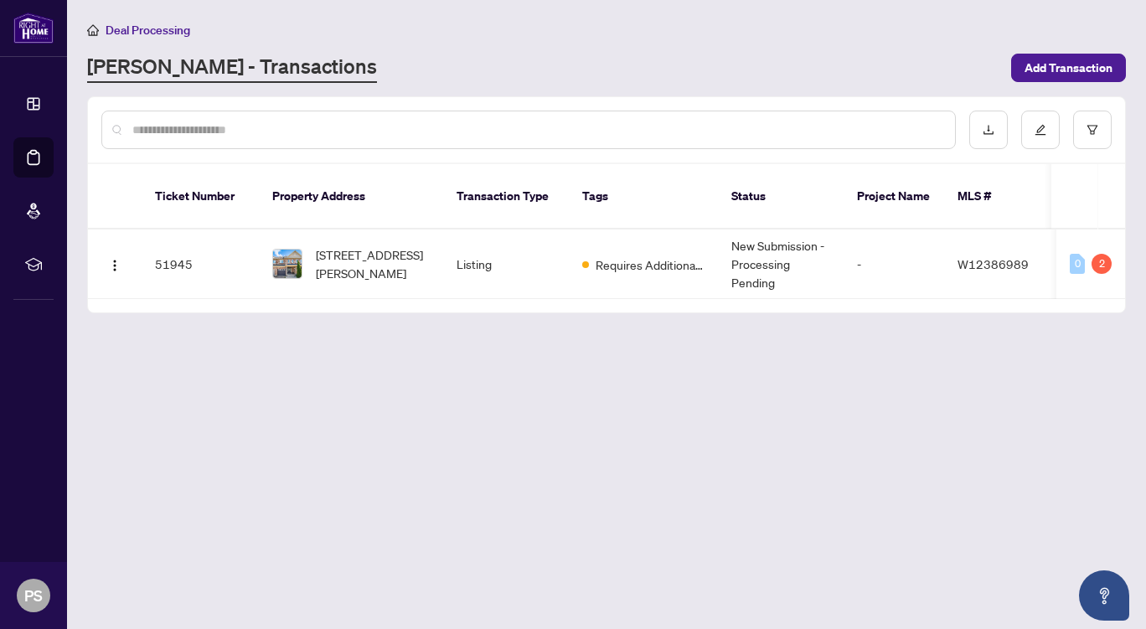
click at [453, 414] on main "Deal Processing RAHR - Transactions Add Transaction Ticket Number Property Addr…" at bounding box center [606, 314] width 1079 height 629
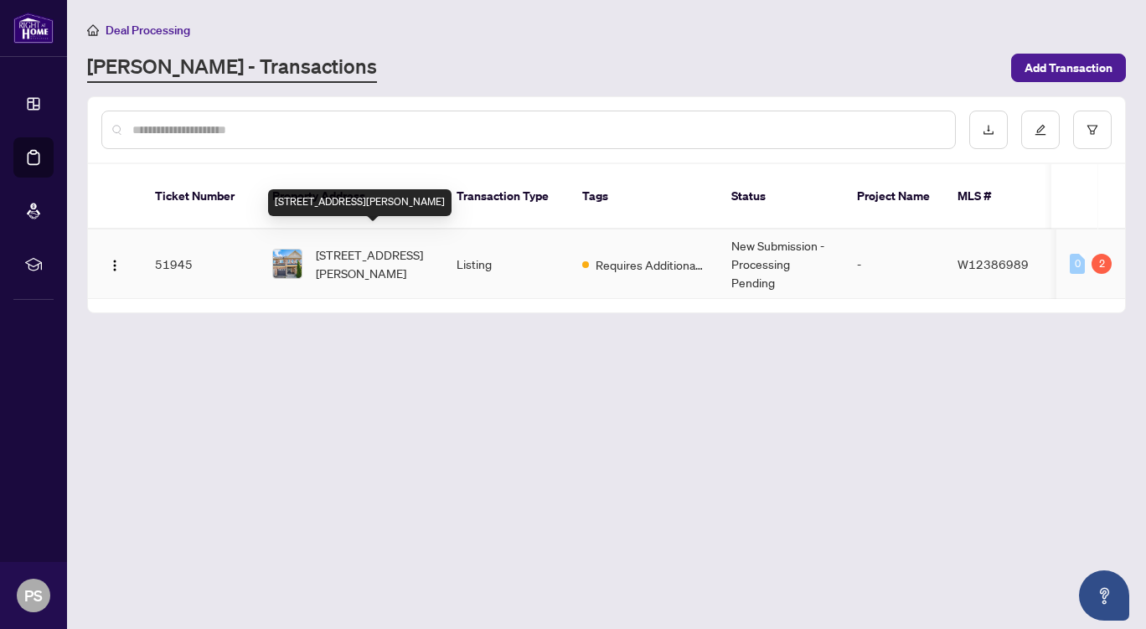
click at [338, 245] on span "131 Crystal Glen Cres, Brampton, Ontario L6X 0K6, Canada" at bounding box center [373, 263] width 114 height 37
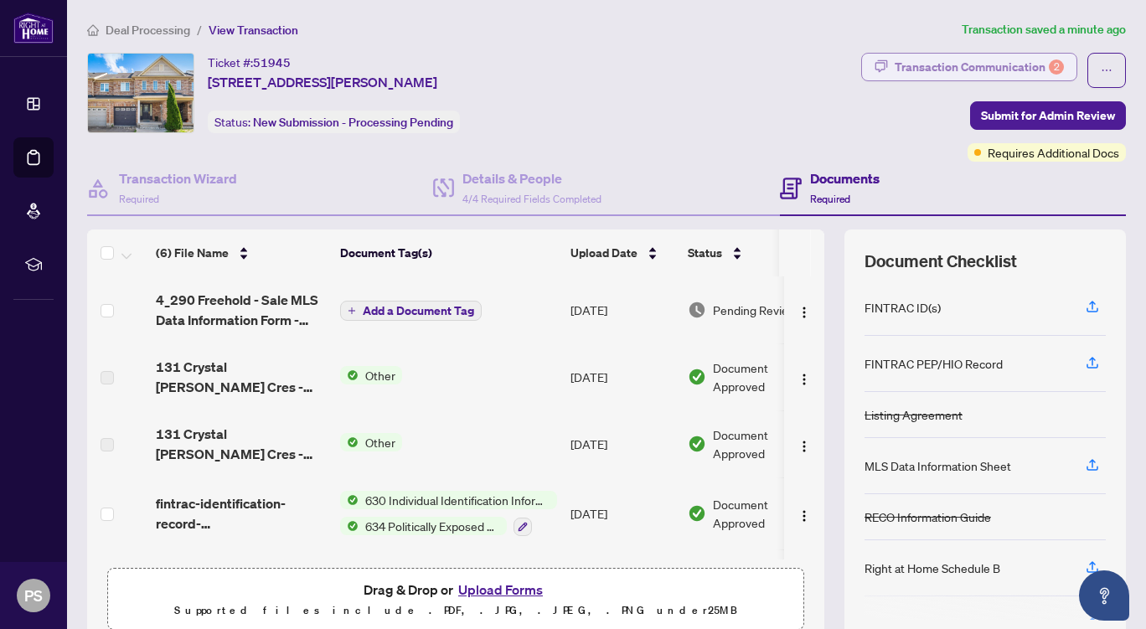
click at [970, 62] on div "Transaction Communication 2" at bounding box center [978, 67] width 169 height 27
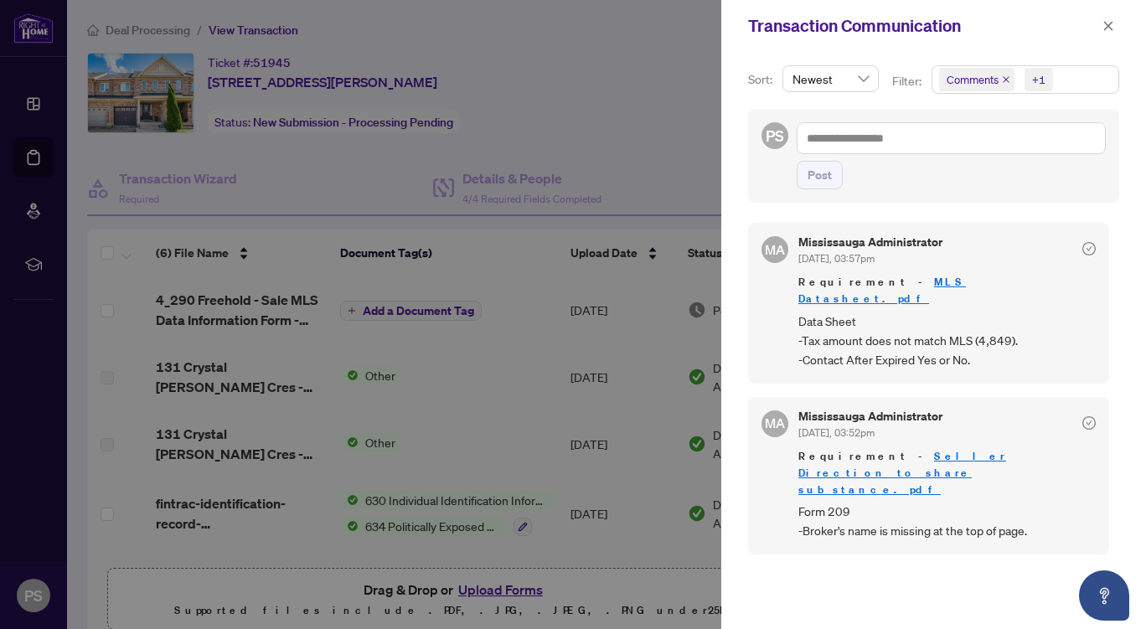
click at [651, 70] on div at bounding box center [573, 314] width 1146 height 629
click at [1107, 20] on icon "close" at bounding box center [1108, 26] width 12 height 12
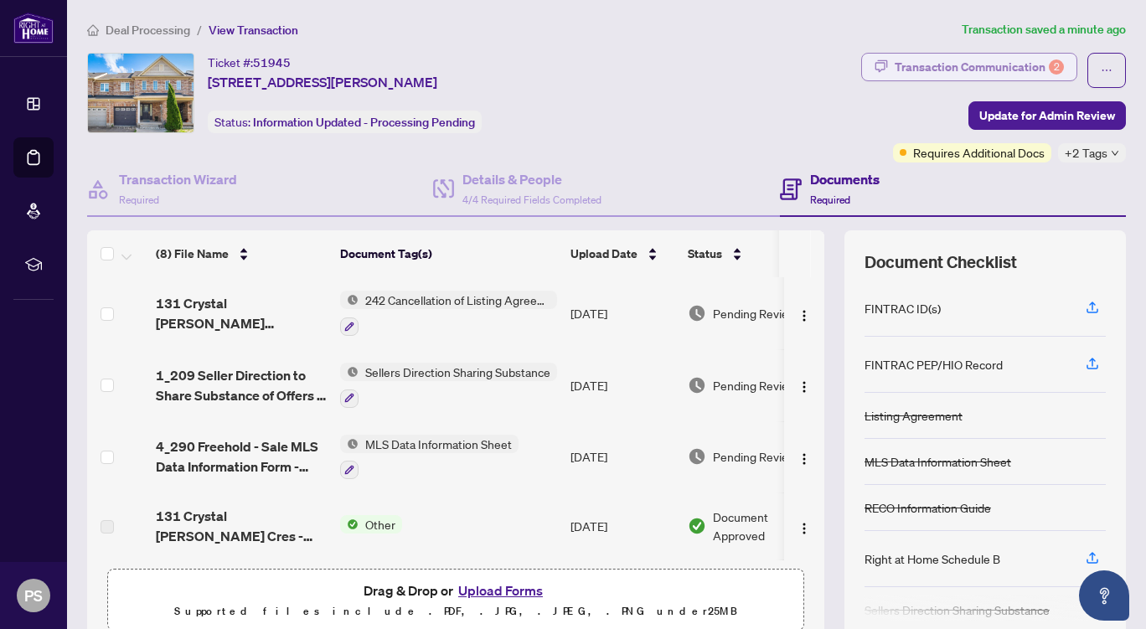
click at [918, 61] on div "Transaction Communication 2" at bounding box center [978, 67] width 169 height 27
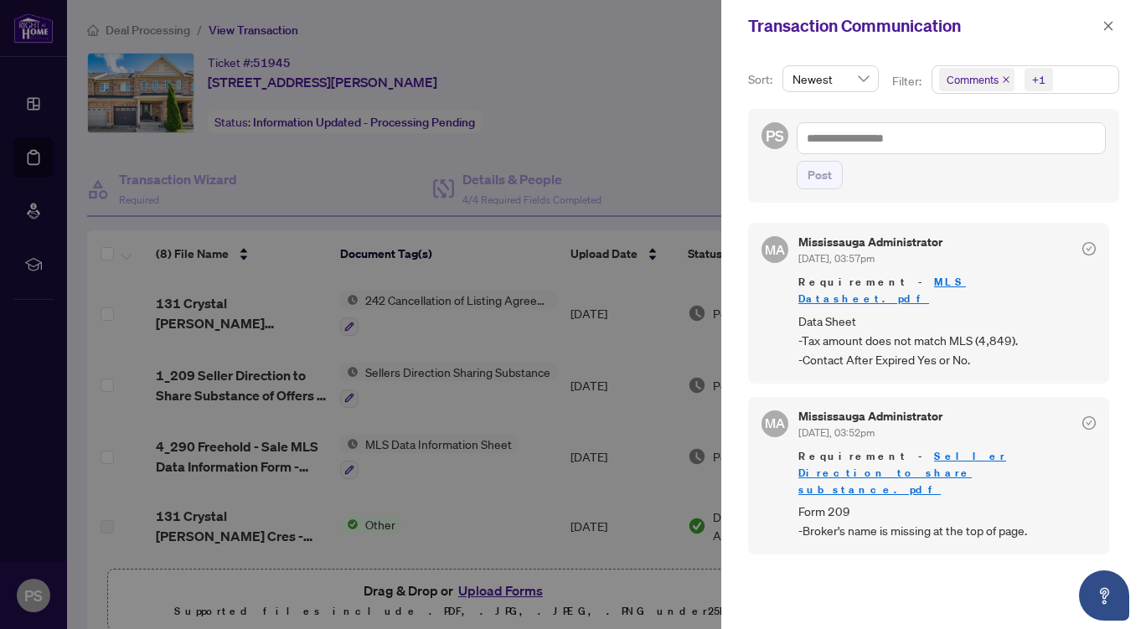
click at [660, 87] on div at bounding box center [573, 314] width 1146 height 629
click at [1108, 24] on icon "close" at bounding box center [1108, 26] width 12 height 12
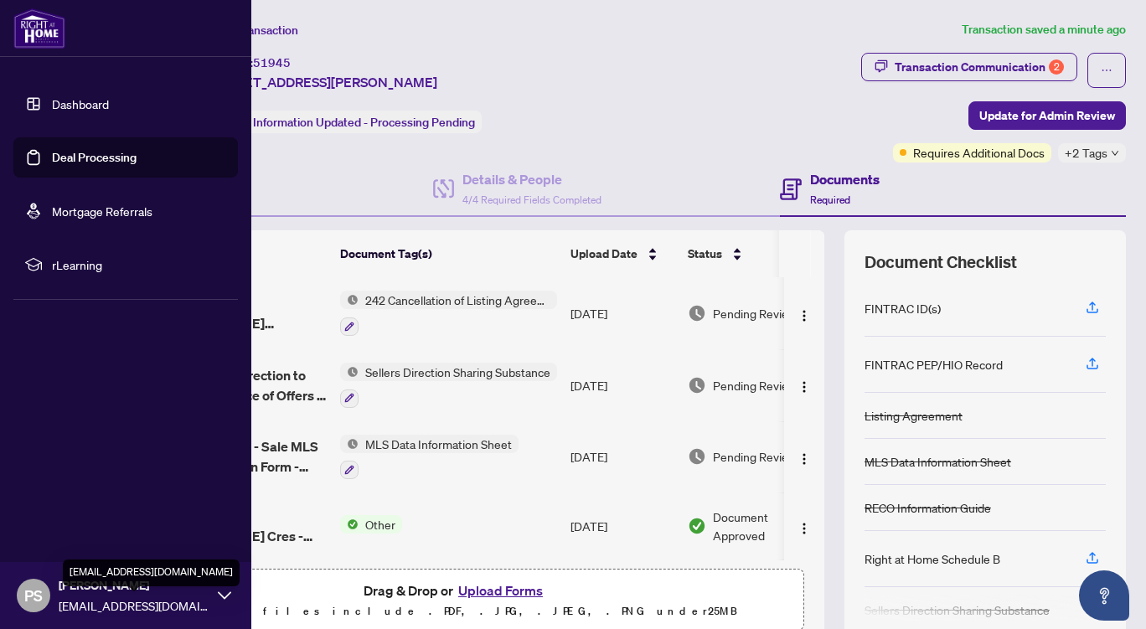
click at [85, 599] on span "paulsidhurealtor@gmail.com" at bounding box center [134, 605] width 151 height 18
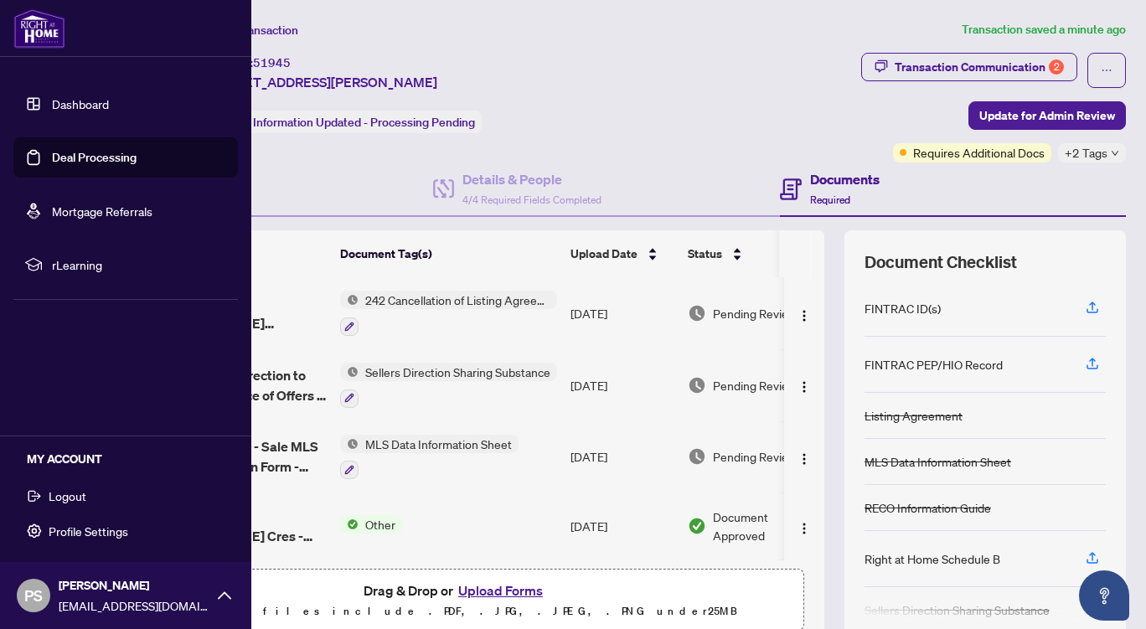
click at [71, 496] on span "Logout" at bounding box center [68, 495] width 38 height 27
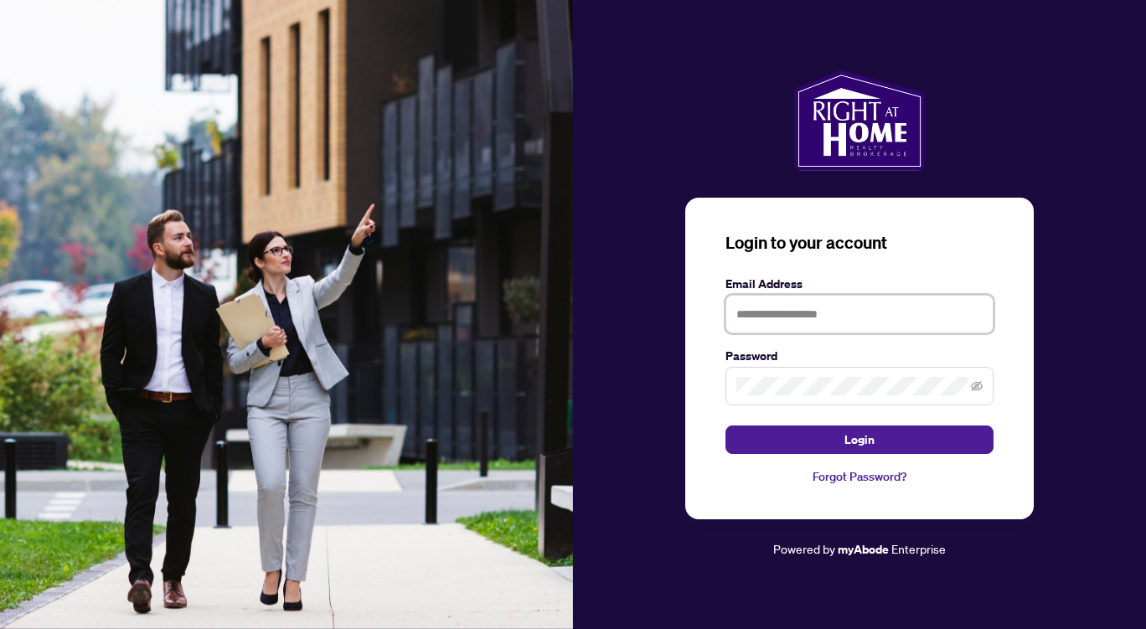
type input "**********"
